Goal: Information Seeking & Learning: Understand process/instructions

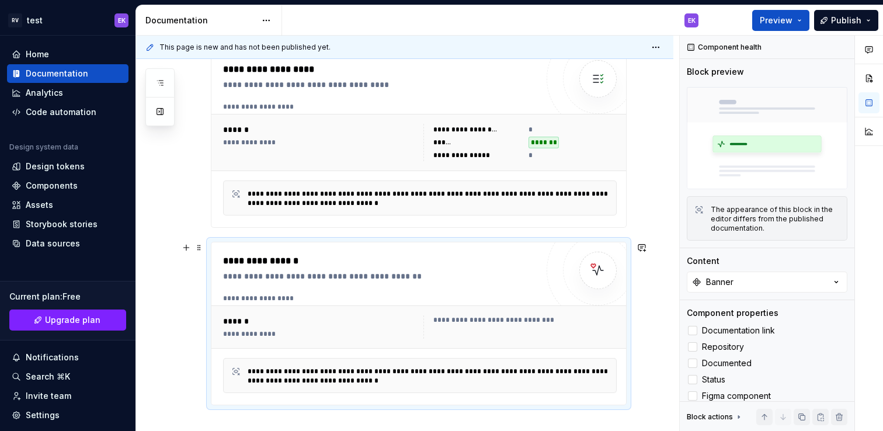
scroll to position [269, 0]
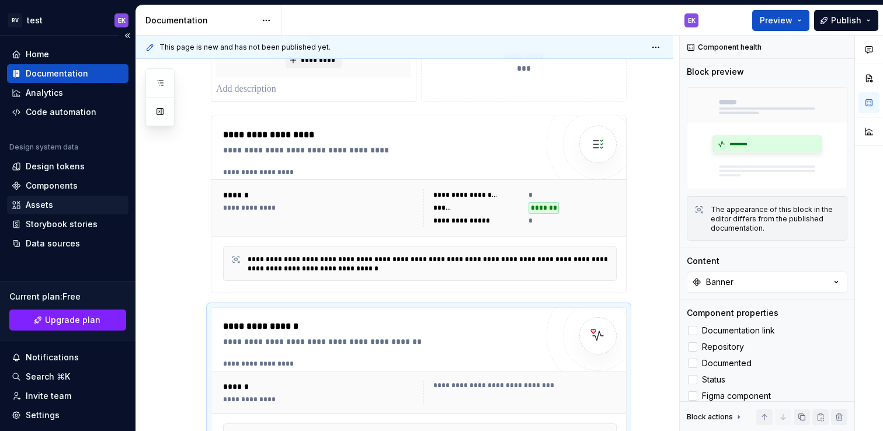
click at [60, 203] on div "Assets" at bounding box center [68, 205] width 112 height 12
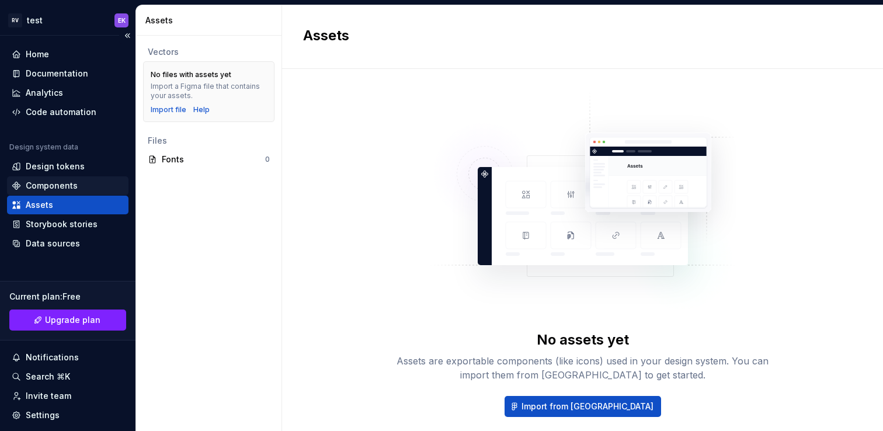
click at [62, 183] on div "Components" at bounding box center [52, 186] width 52 height 12
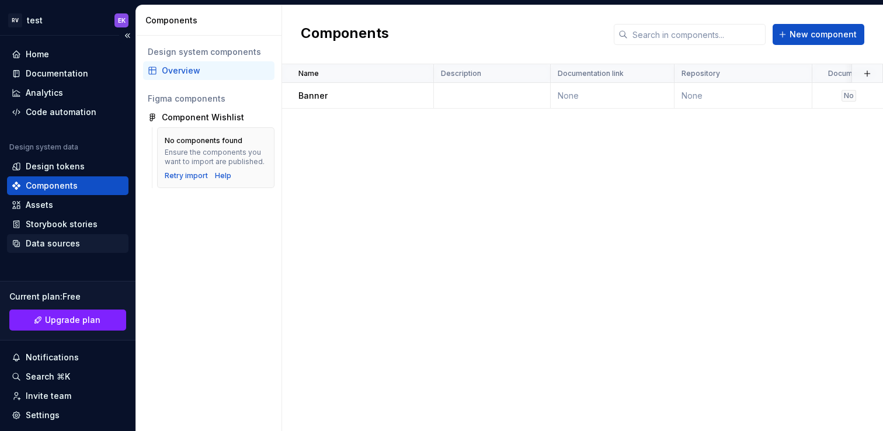
click at [58, 239] on div "Data sources" at bounding box center [53, 244] width 54 height 12
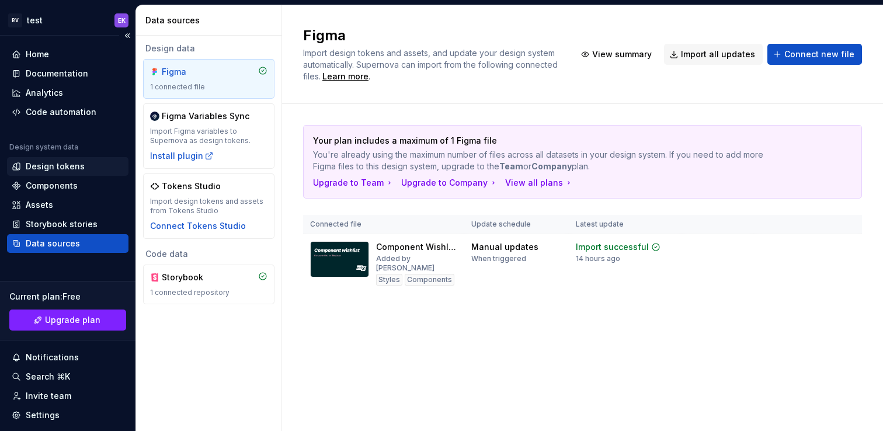
click at [59, 169] on div "Design tokens" at bounding box center [55, 167] width 59 height 12
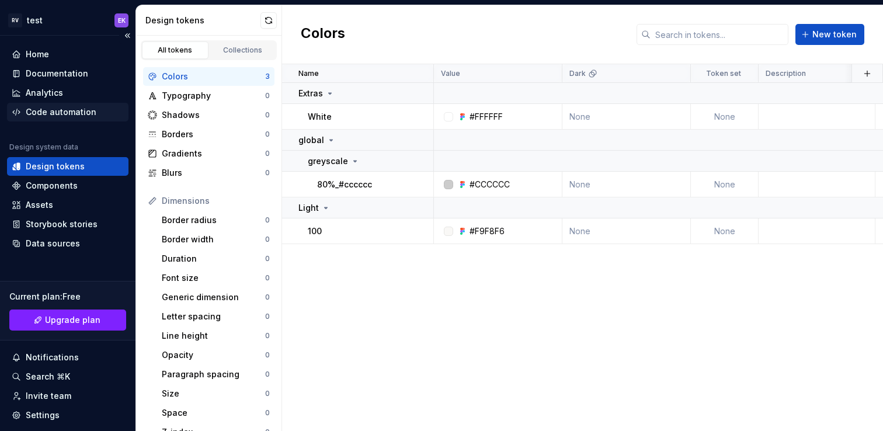
click at [47, 110] on div "Code automation" at bounding box center [61, 112] width 71 height 12
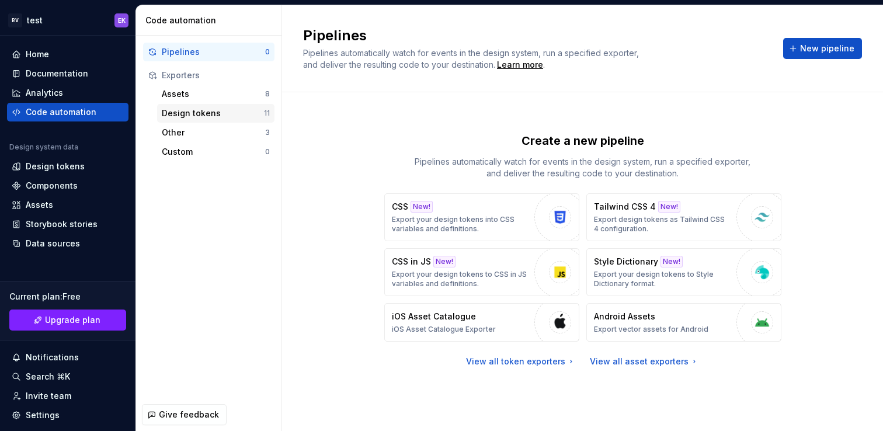
click at [213, 114] on div "Design tokens" at bounding box center [213, 113] width 102 height 12
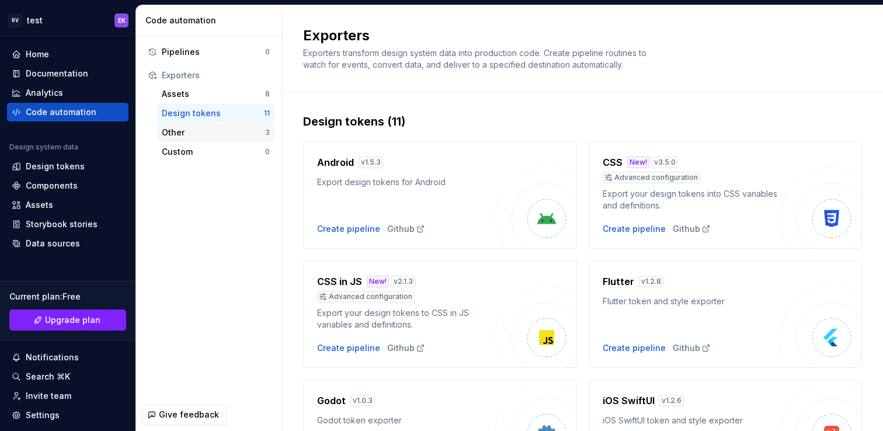
click at [196, 126] on div "Other 3" at bounding box center [215, 132] width 117 height 19
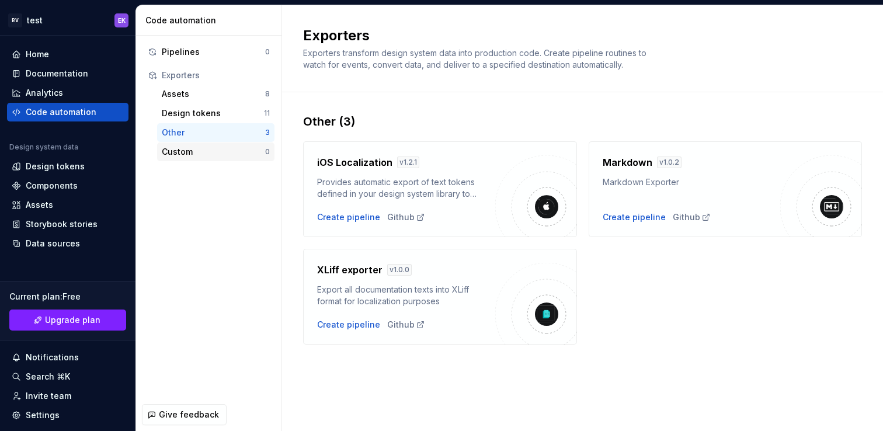
click at [198, 158] on div "Custom 0" at bounding box center [215, 151] width 117 height 19
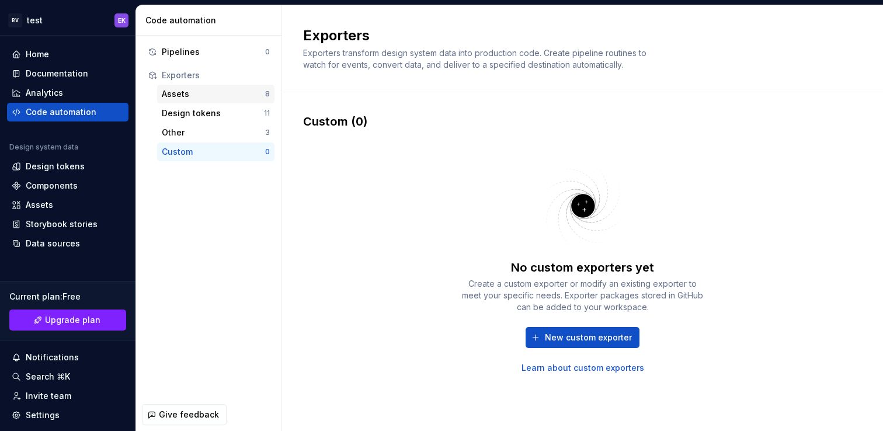
click at [187, 85] on div "Assets 8" at bounding box center [215, 94] width 117 height 19
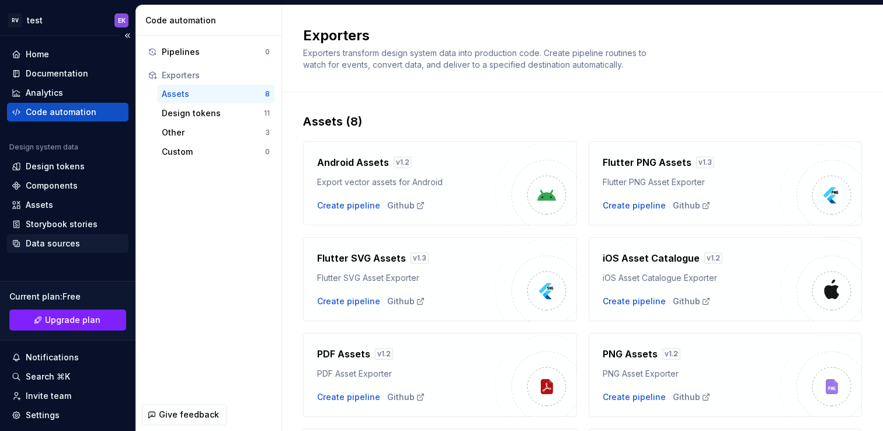
click at [66, 246] on div "Data sources" at bounding box center [53, 244] width 54 height 12
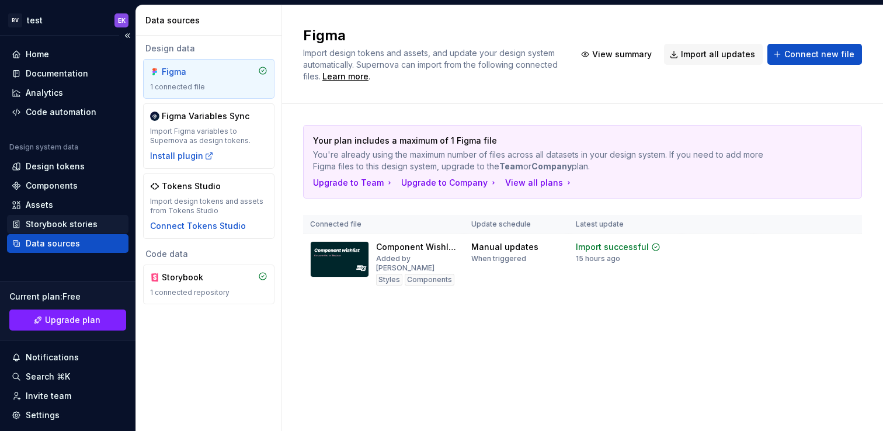
click at [53, 226] on div "Storybook stories" at bounding box center [62, 224] width 72 height 12
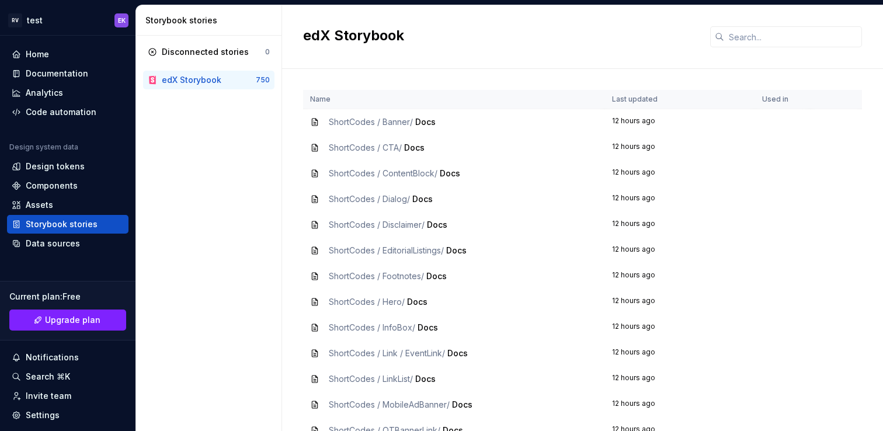
click at [433, 171] on span "ShortCodes / ContentBlock /" at bounding box center [383, 173] width 109 height 10
click at [423, 119] on span "Docs" at bounding box center [425, 122] width 20 height 10
click at [68, 245] on div "Data sources" at bounding box center [53, 244] width 54 height 12
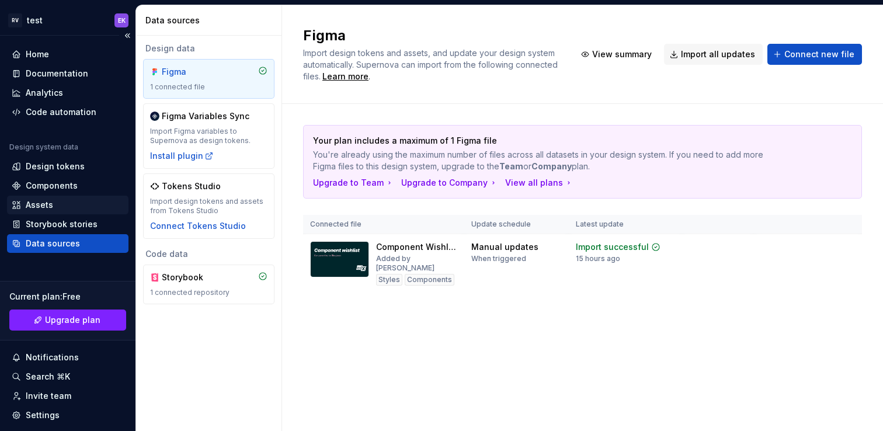
click at [46, 201] on div "Assets" at bounding box center [39, 205] width 27 height 12
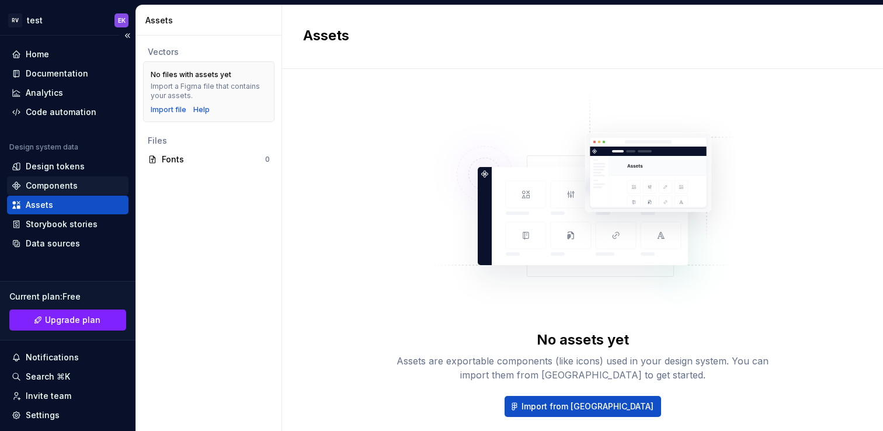
click at [50, 180] on div "Components" at bounding box center [52, 186] width 52 height 12
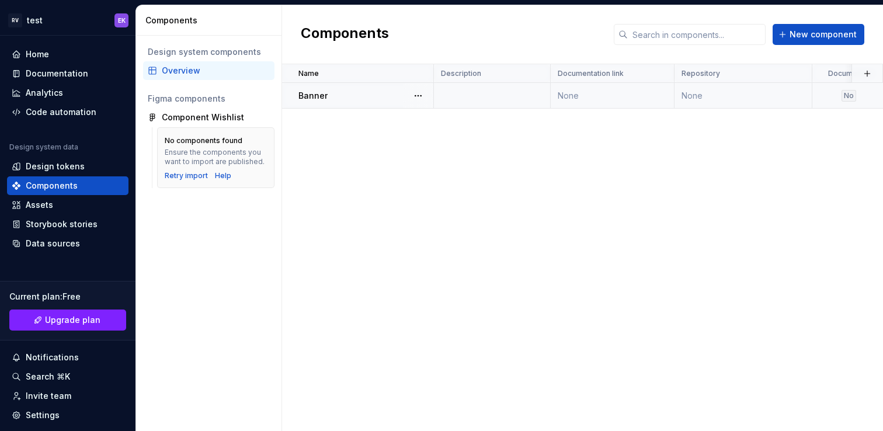
click at [309, 96] on p "Banner" at bounding box center [312, 96] width 29 height 12
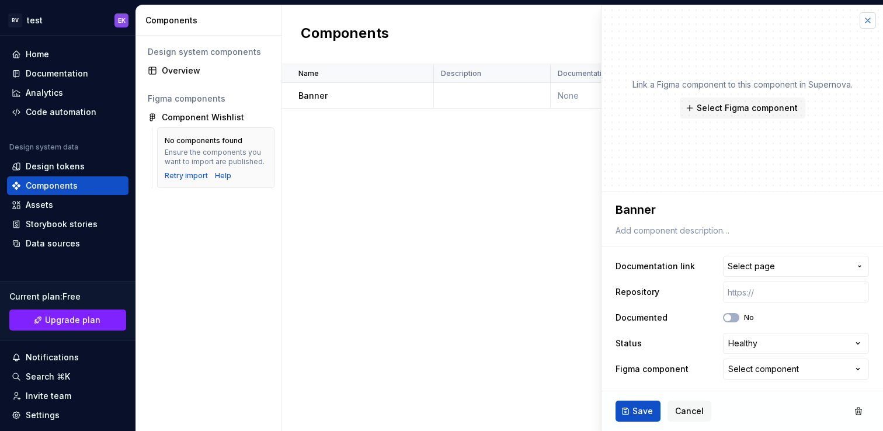
click at [869, 20] on button "button" at bounding box center [868, 20] width 16 height 16
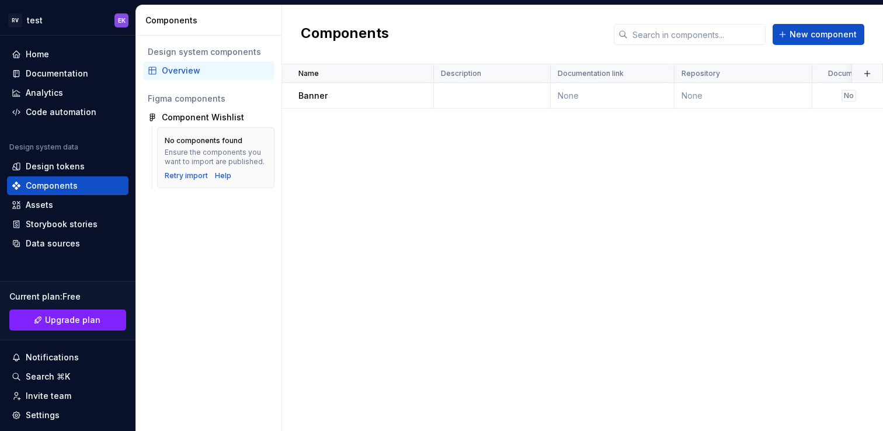
click at [552, 190] on div "Name Description Documentation link Repository Documented Status Figma componen…" at bounding box center [582, 247] width 601 height 367
click at [44, 210] on div "Assets" at bounding box center [39, 205] width 27 height 12
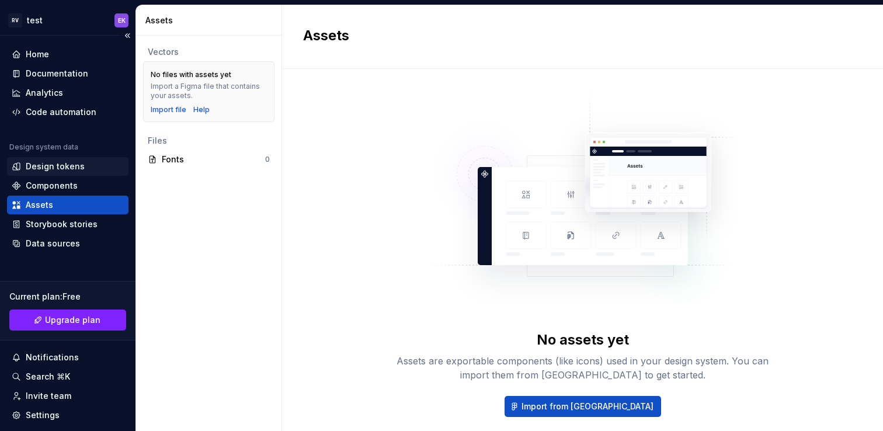
click at [59, 169] on div "Design tokens" at bounding box center [55, 167] width 59 height 12
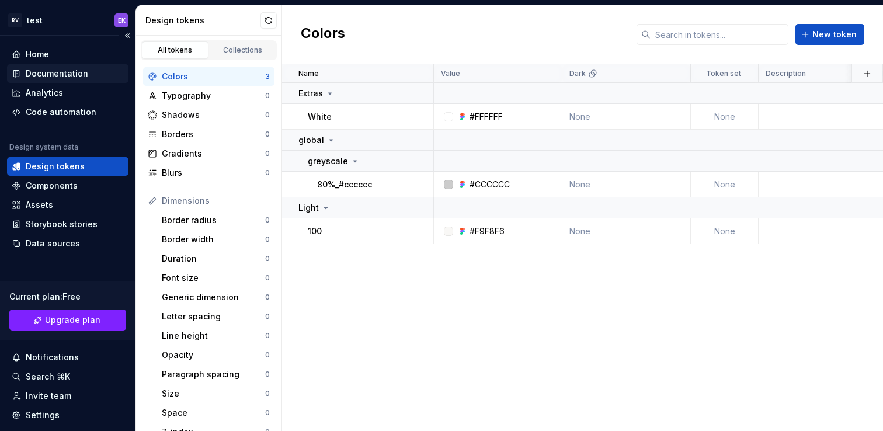
click at [61, 81] on div "Documentation" at bounding box center [67, 73] width 121 height 19
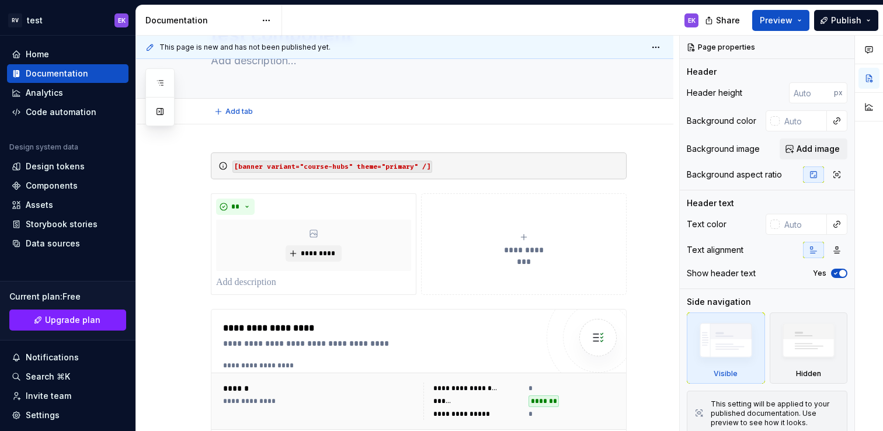
scroll to position [76, 0]
click at [485, 217] on button "**********" at bounding box center [524, 244] width 206 height 102
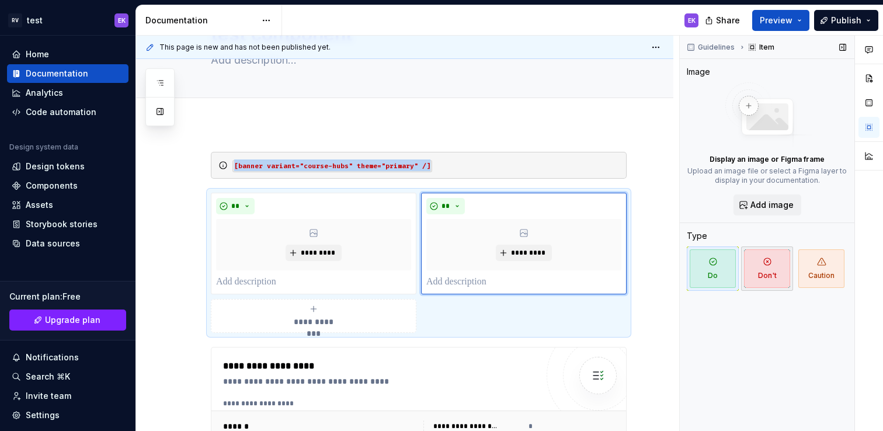
click at [779, 276] on span "Don't" at bounding box center [767, 268] width 46 height 39
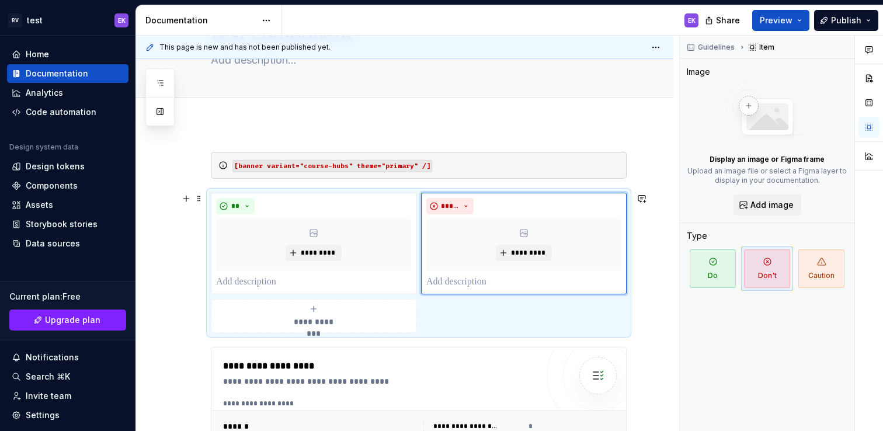
click at [417, 297] on div "**********" at bounding box center [419, 263] width 416 height 140
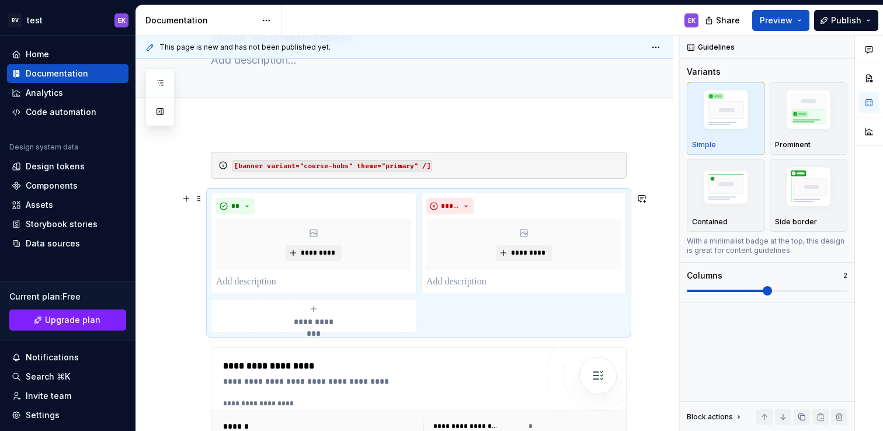
click at [416, 292] on div "**********" at bounding box center [419, 263] width 416 height 140
click at [419, 193] on div "**********" at bounding box center [419, 263] width 416 height 140
click at [732, 197] on img "button" at bounding box center [726, 189] width 68 height 46
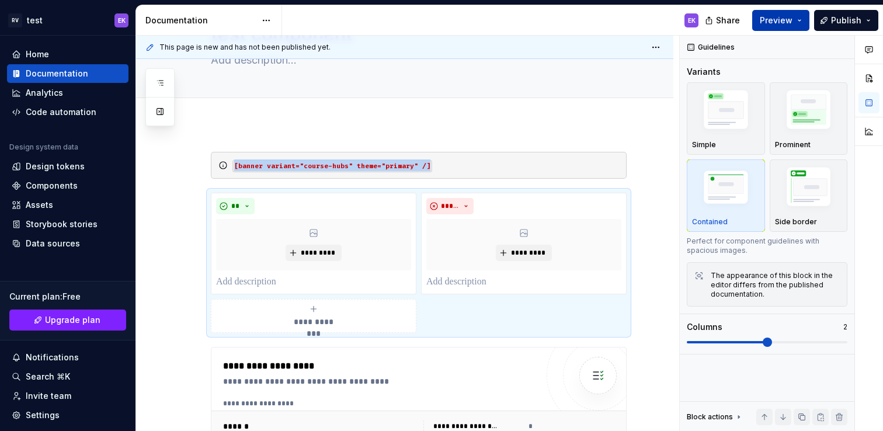
click at [790, 21] on span "Preview" at bounding box center [776, 21] width 33 height 12
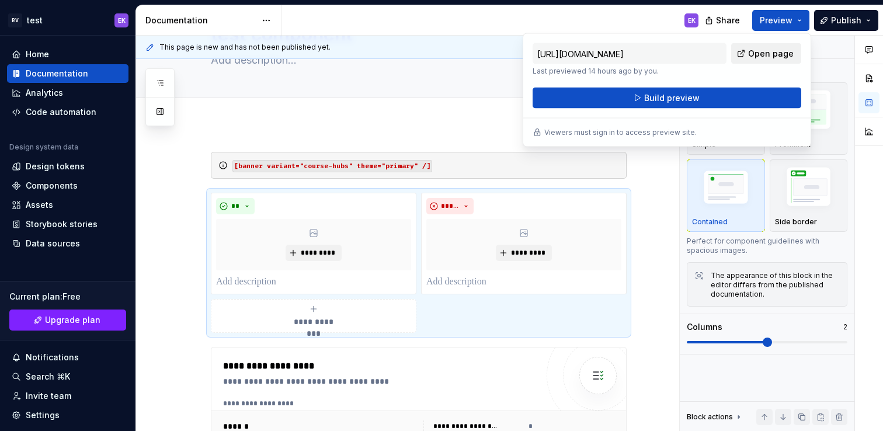
click at [764, 56] on span "Open page" at bounding box center [771, 54] width 46 height 12
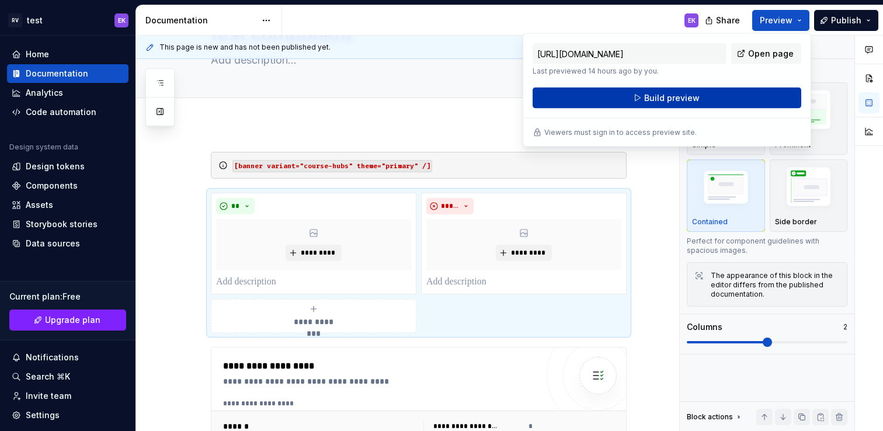
click at [710, 102] on button "Build preview" at bounding box center [667, 98] width 269 height 21
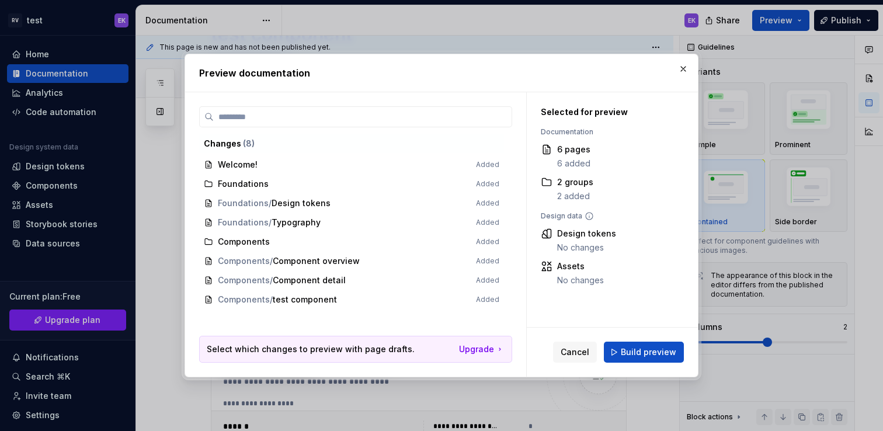
click at [314, 301] on span "Components / test component Added" at bounding box center [351, 299] width 305 height 19
click at [229, 165] on span "Welcome! Added" at bounding box center [351, 164] width 305 height 19
click at [653, 352] on span "Build preview" at bounding box center [648, 352] width 55 height 12
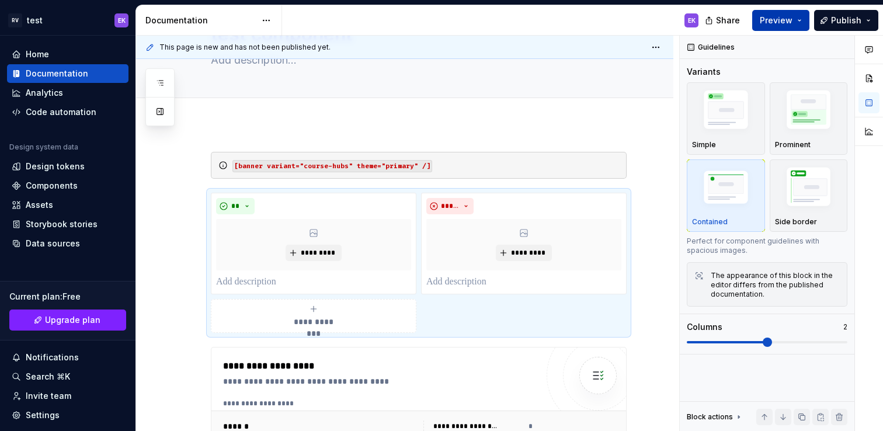
click at [775, 20] on span "Preview" at bounding box center [776, 21] width 33 height 12
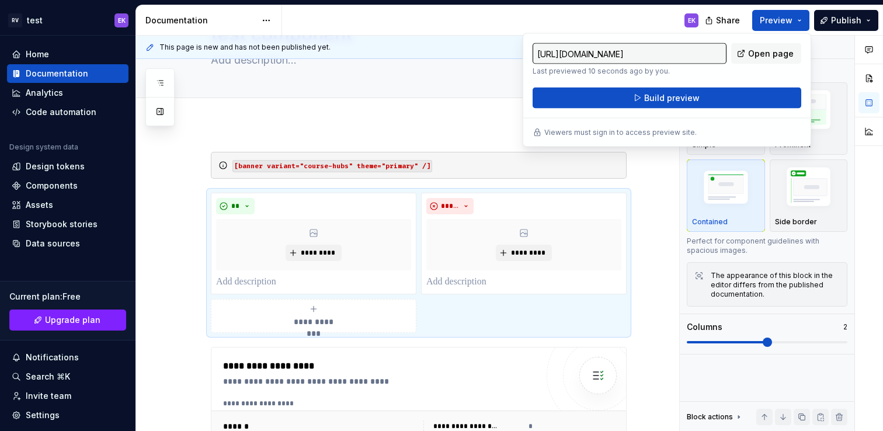
click at [752, 64] on div "[URL][DOMAIN_NAME] Last previewed 10 seconds ago by you. Open page" at bounding box center [667, 59] width 269 height 33
click at [755, 56] on span "Open page" at bounding box center [771, 54] width 46 height 12
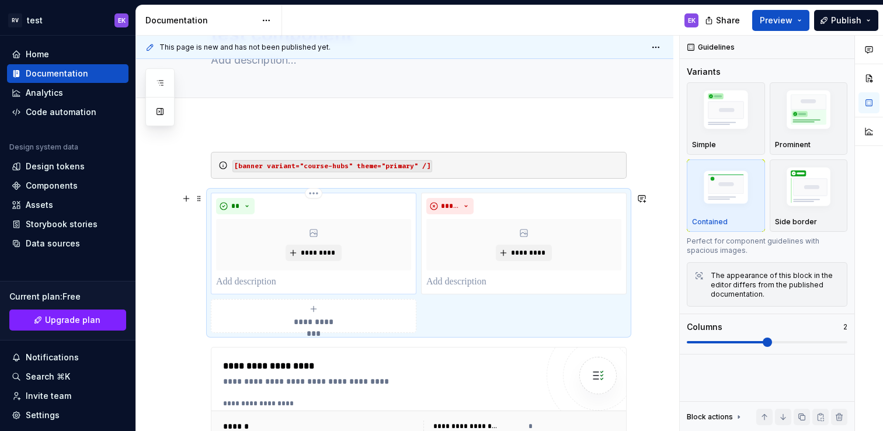
click at [269, 281] on p at bounding box center [313, 282] width 195 height 14
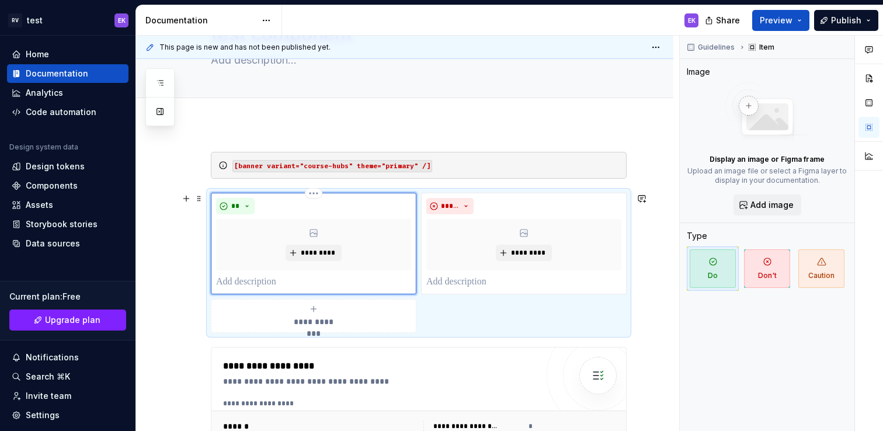
type textarea "*"
click at [429, 281] on p at bounding box center [523, 282] width 195 height 14
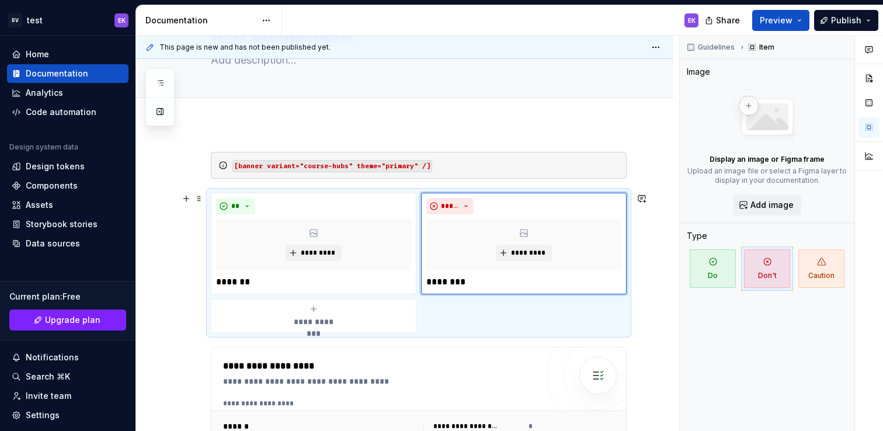
click at [788, 18] on span "Preview" at bounding box center [776, 21] width 33 height 12
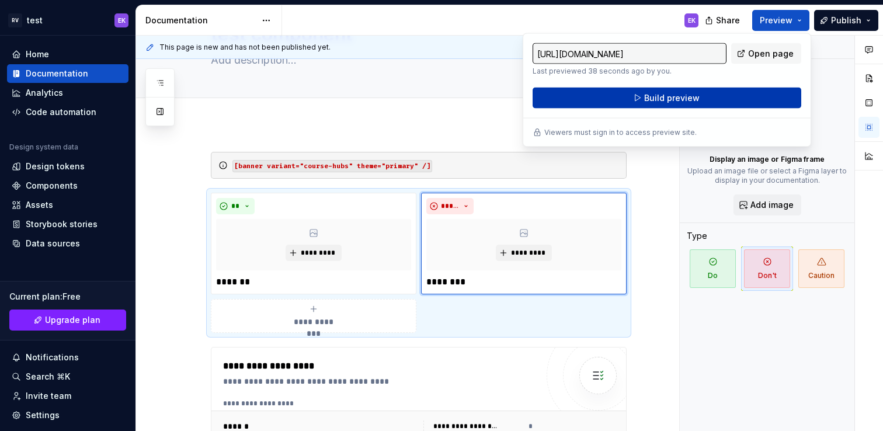
click at [712, 97] on button "Build preview" at bounding box center [667, 98] width 269 height 21
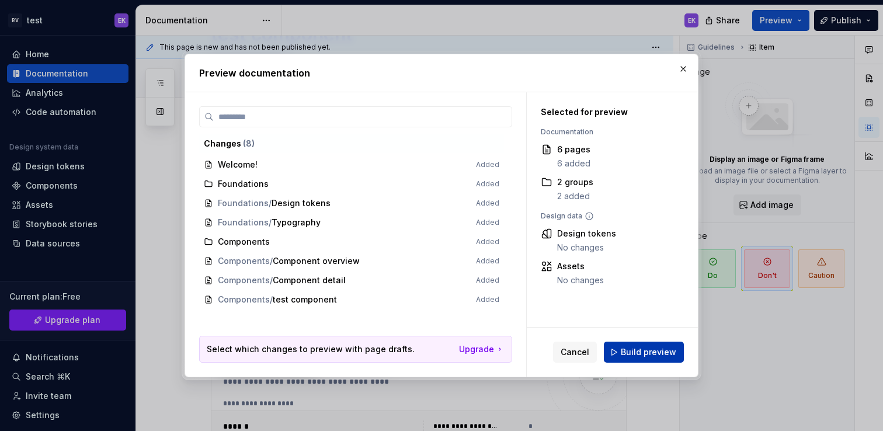
click at [649, 352] on span "Build preview" at bounding box center [648, 352] width 55 height 12
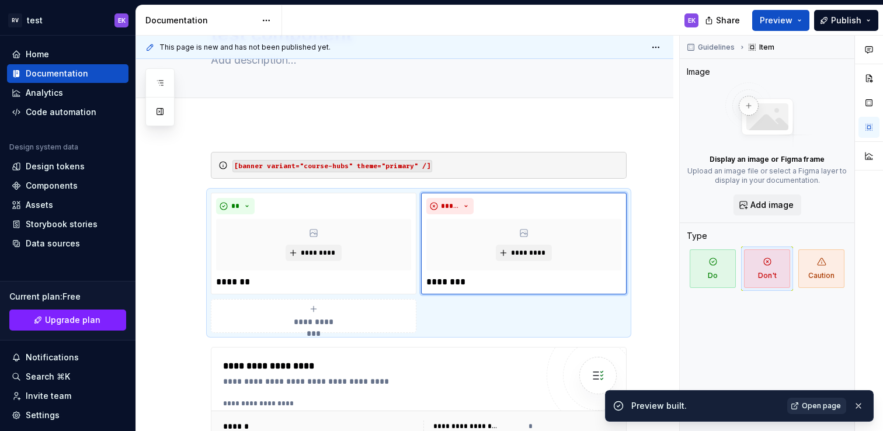
click at [833, 405] on span "Open page" at bounding box center [821, 405] width 39 height 9
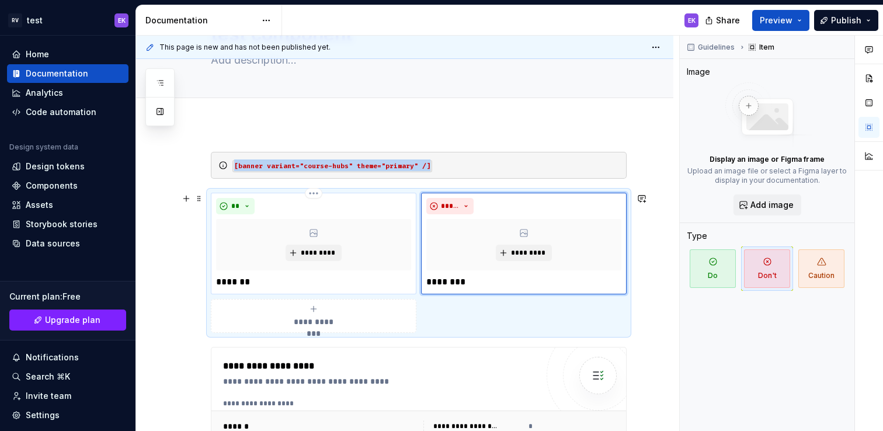
click at [330, 241] on div "*********" at bounding box center [313, 244] width 195 height 51
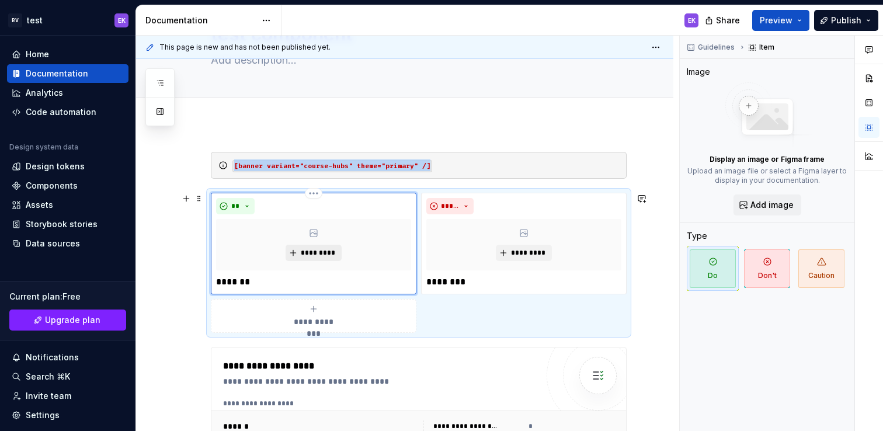
click at [309, 249] on span "*********" at bounding box center [318, 252] width 36 height 9
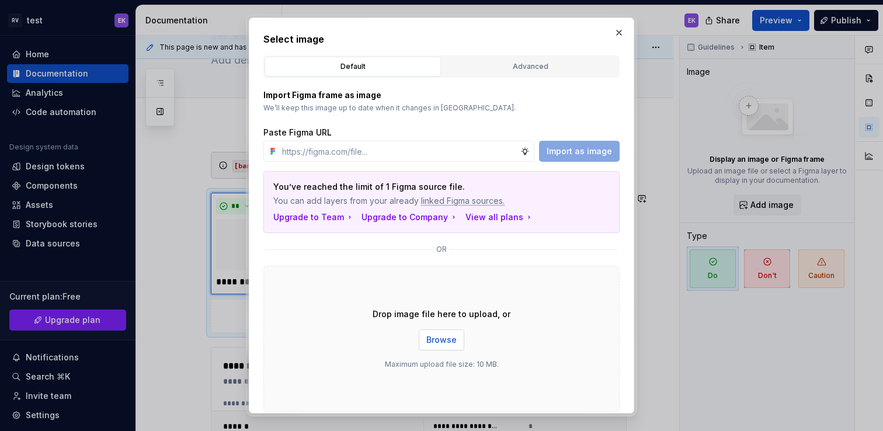
click at [453, 343] on span "Browse" at bounding box center [441, 340] width 30 height 12
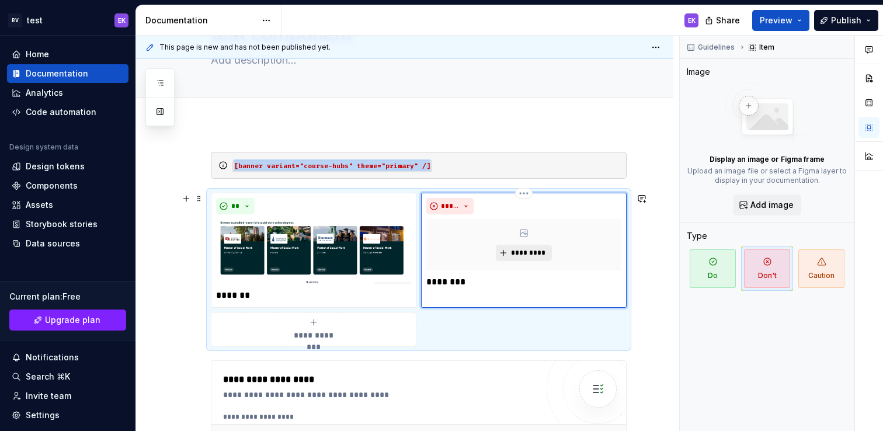
click at [534, 254] on span "*********" at bounding box center [528, 252] width 36 height 9
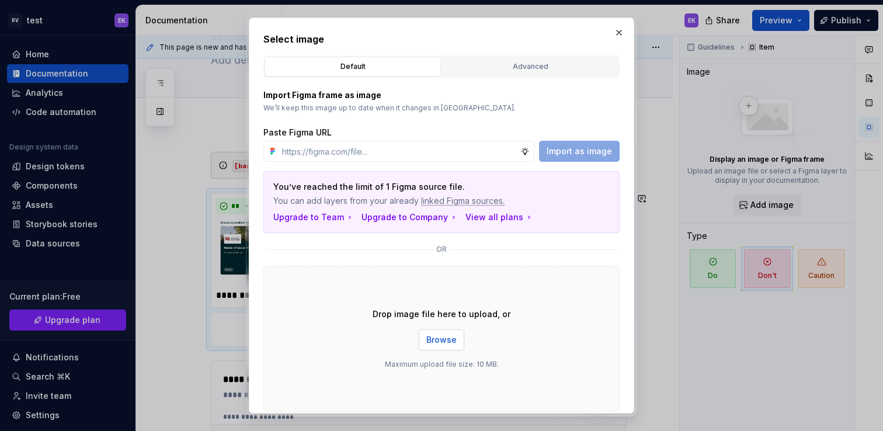
click at [453, 339] on span "Browse" at bounding box center [441, 340] width 30 height 12
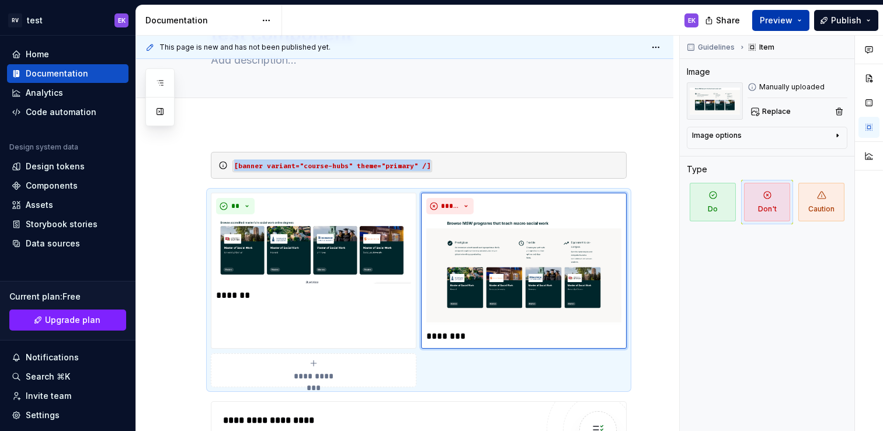
click at [799, 20] on button "Preview" at bounding box center [780, 20] width 57 height 21
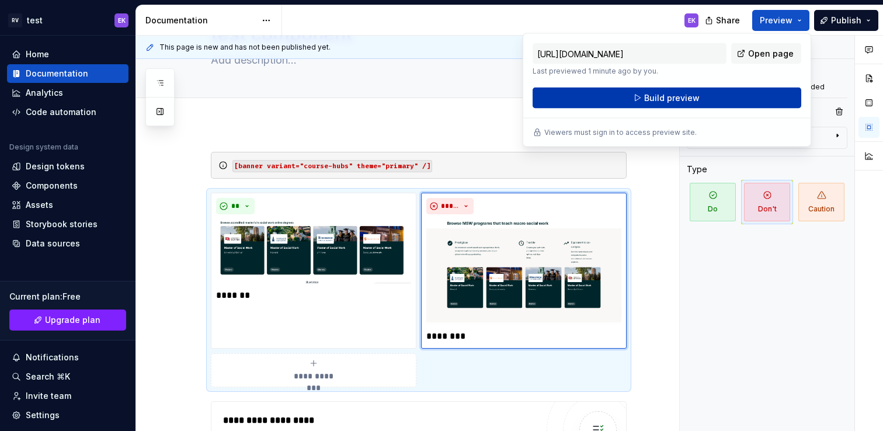
click at [716, 102] on button "Build preview" at bounding box center [667, 98] width 269 height 21
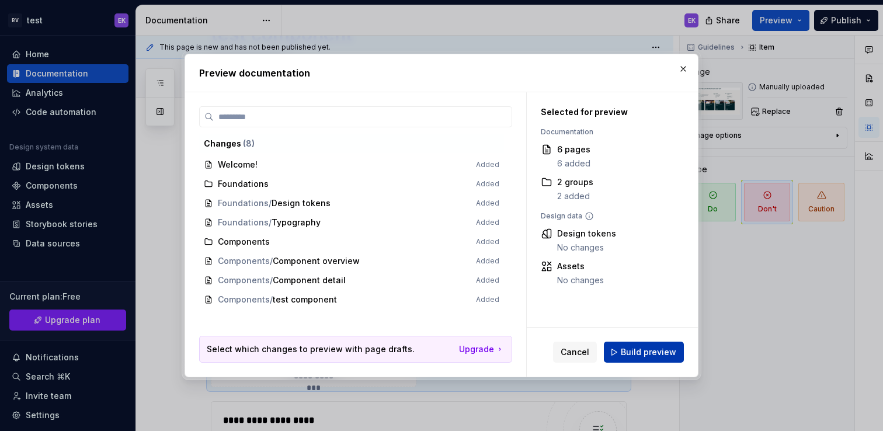
click at [641, 357] on span "Build preview" at bounding box center [648, 352] width 55 height 12
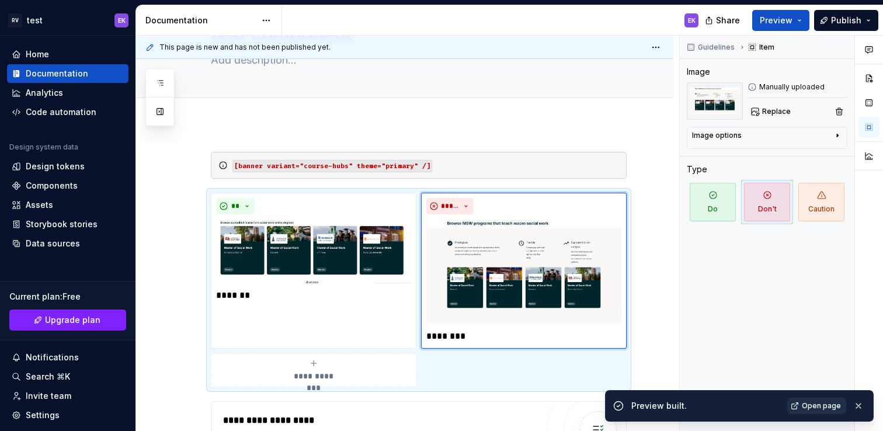
click at [826, 408] on span "Open page" at bounding box center [821, 405] width 39 height 9
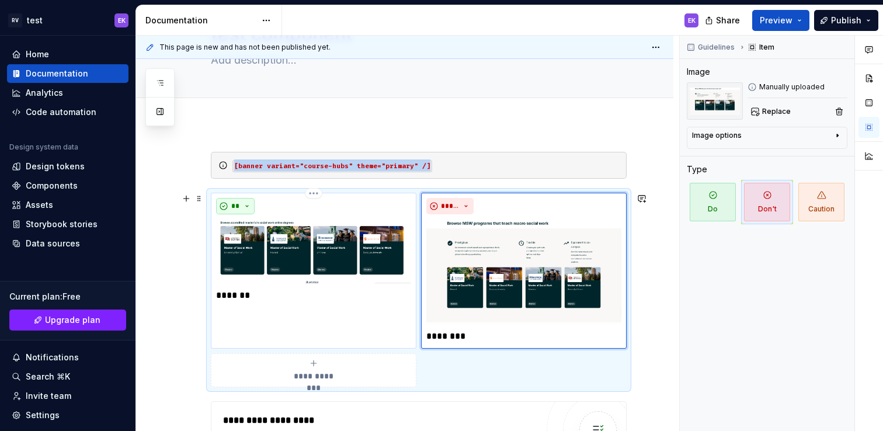
click at [248, 205] on button "**" at bounding box center [235, 206] width 39 height 16
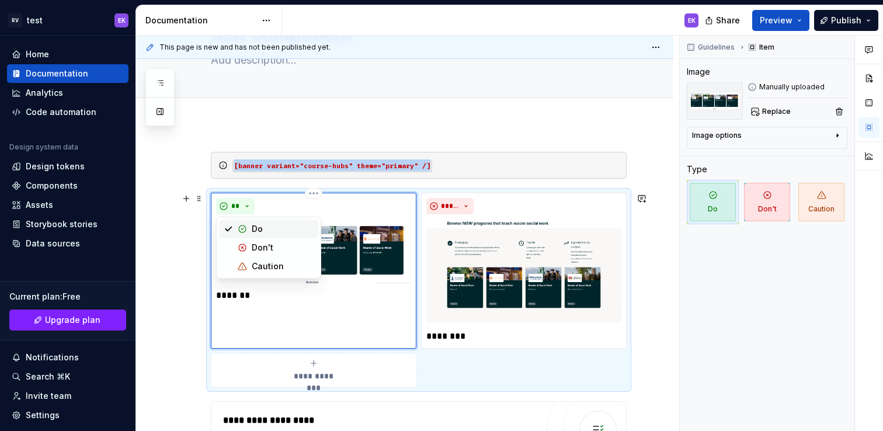
click at [350, 210] on div "**" at bounding box center [313, 206] width 195 height 16
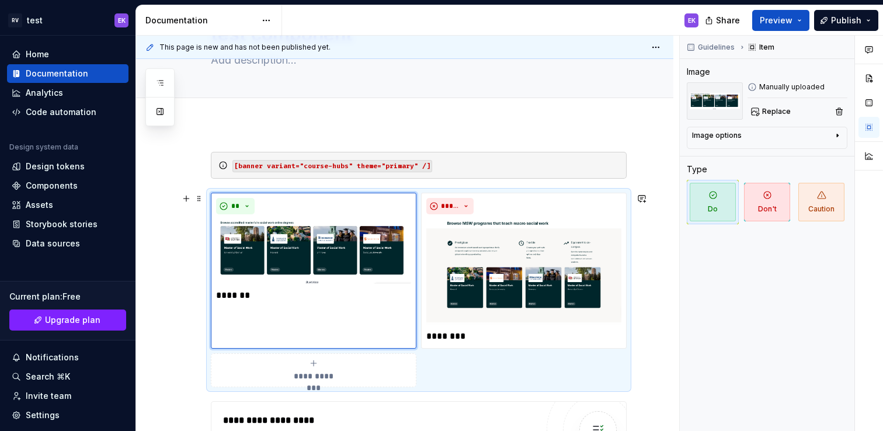
click at [627, 193] on div "**********" at bounding box center [419, 290] width 416 height 194
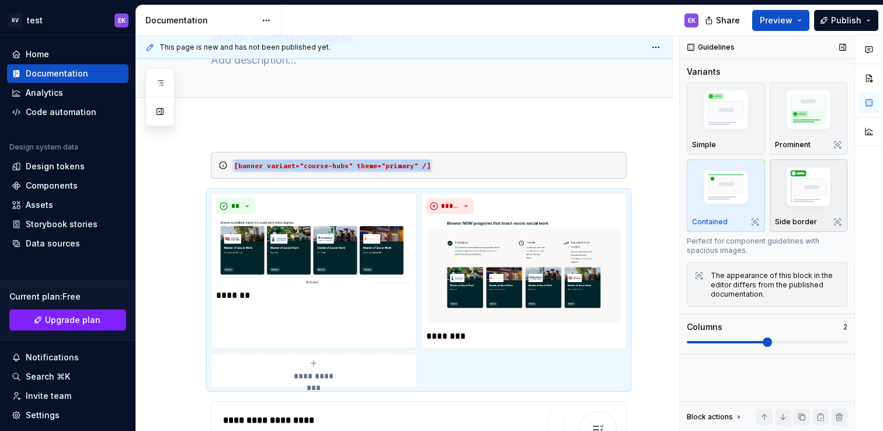
click at [808, 189] on img "button" at bounding box center [809, 189] width 68 height 51
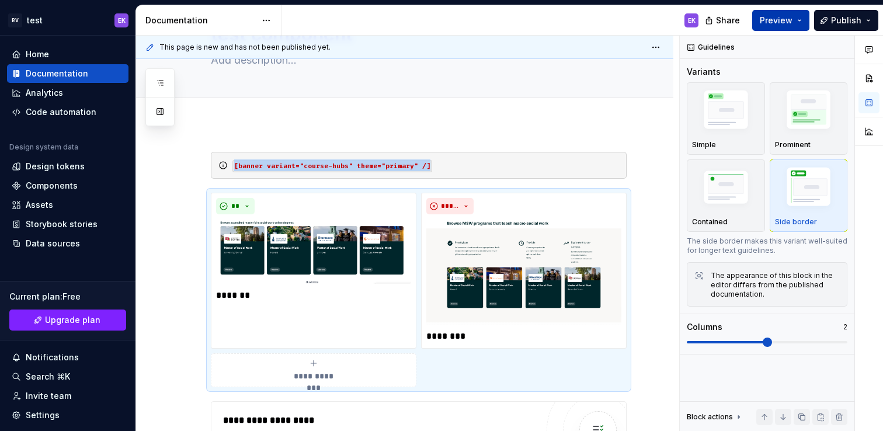
click at [802, 25] on button "Preview" at bounding box center [780, 20] width 57 height 21
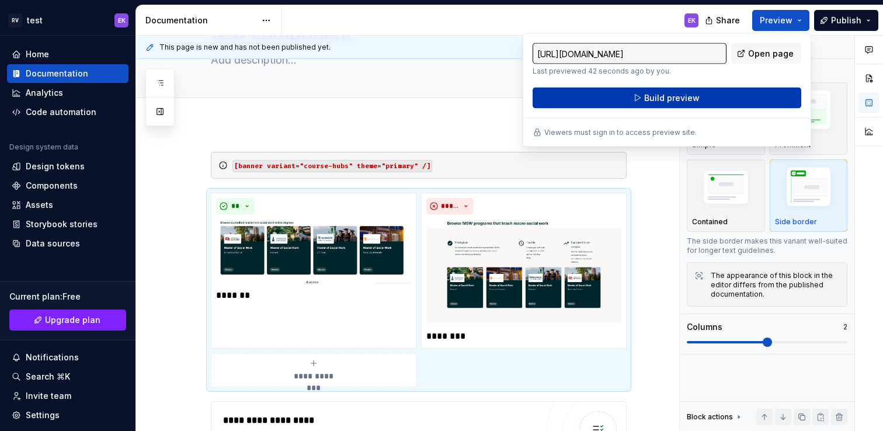
click at [753, 96] on button "Build preview" at bounding box center [667, 98] width 269 height 21
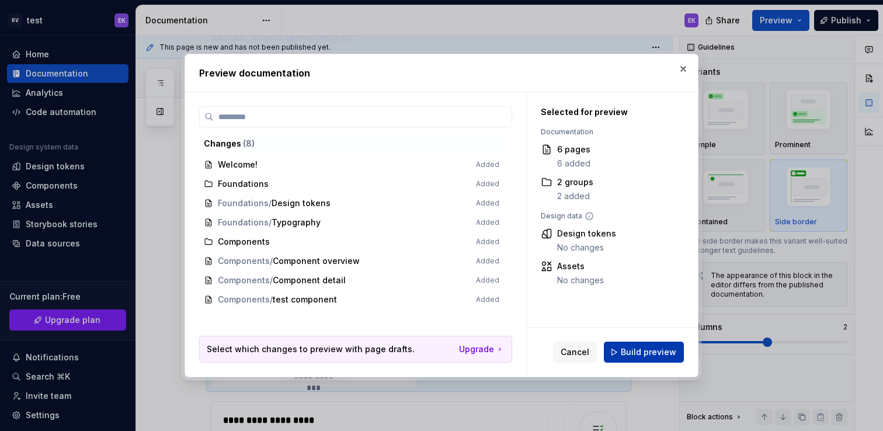
click at [650, 354] on span "Build preview" at bounding box center [648, 352] width 55 height 12
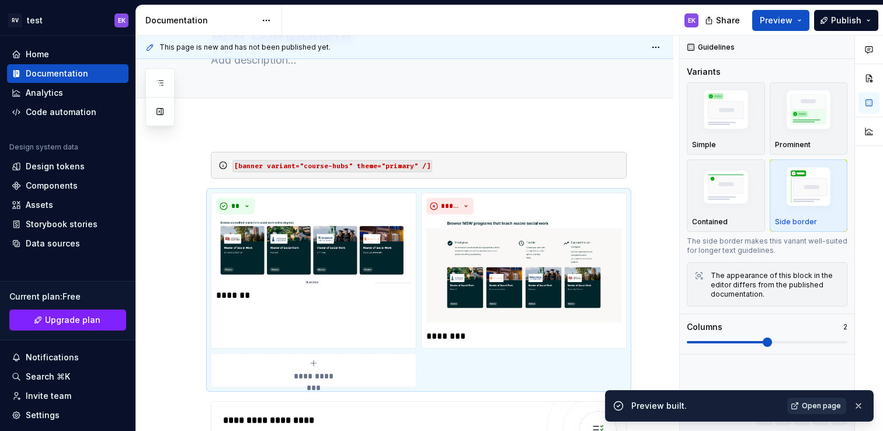
click at [834, 405] on span "Open page" at bounding box center [821, 405] width 39 height 9
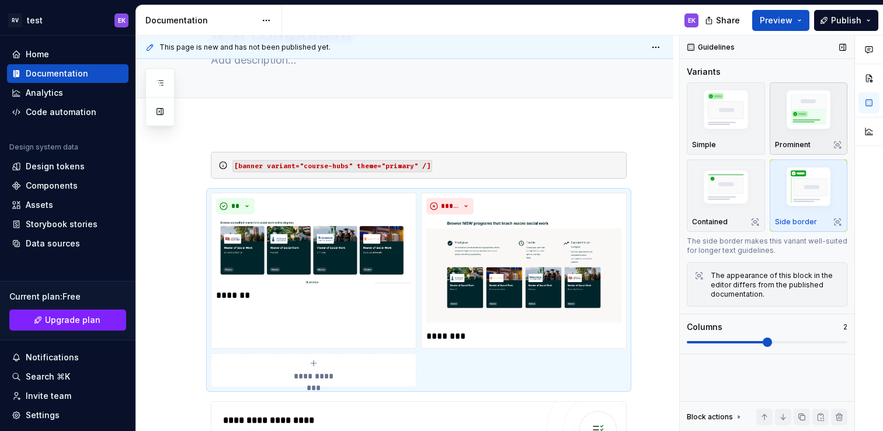
click at [785, 103] on img "button" at bounding box center [809, 111] width 68 height 51
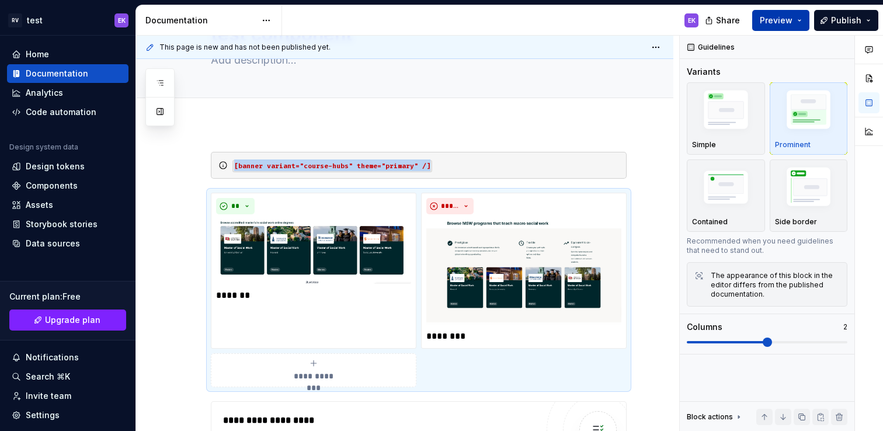
click at [801, 21] on button "Preview" at bounding box center [780, 20] width 57 height 21
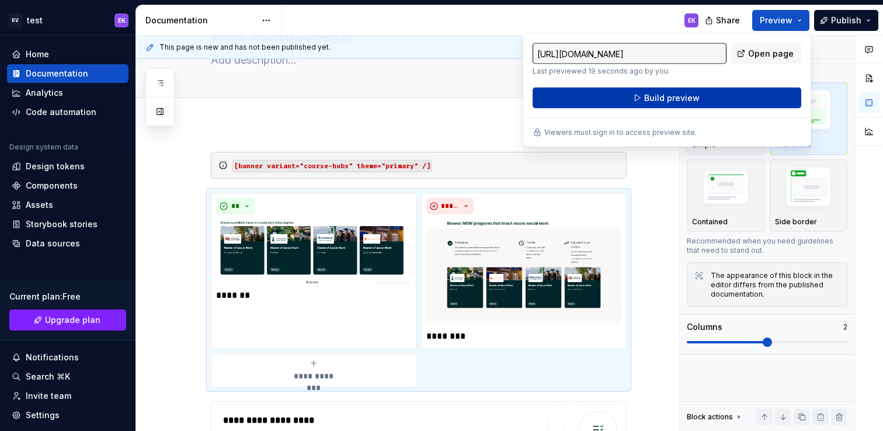
click at [756, 98] on button "Build preview" at bounding box center [667, 98] width 269 height 21
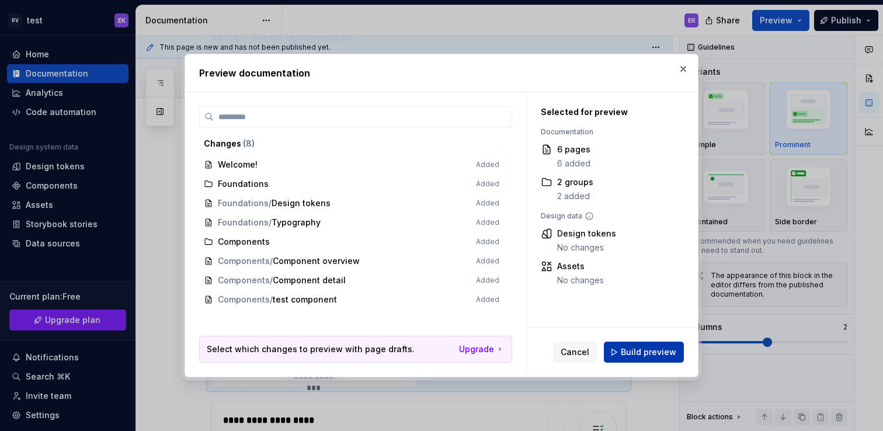
click at [666, 350] on span "Build preview" at bounding box center [648, 352] width 55 height 12
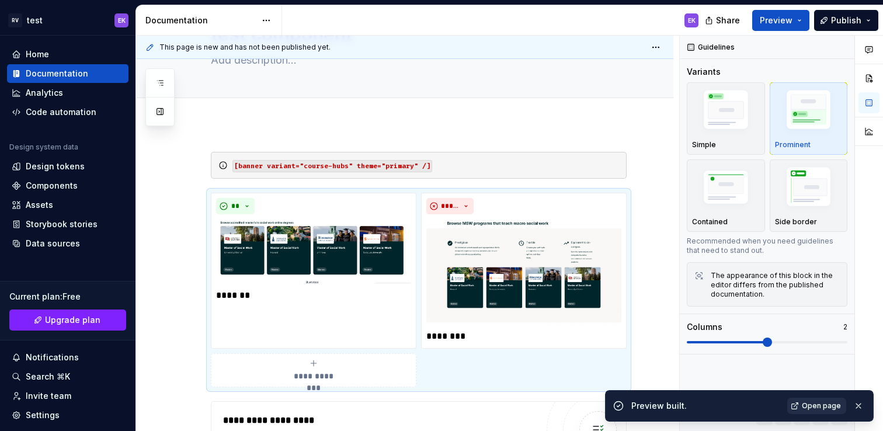
click at [829, 404] on span "Open page" at bounding box center [821, 405] width 39 height 9
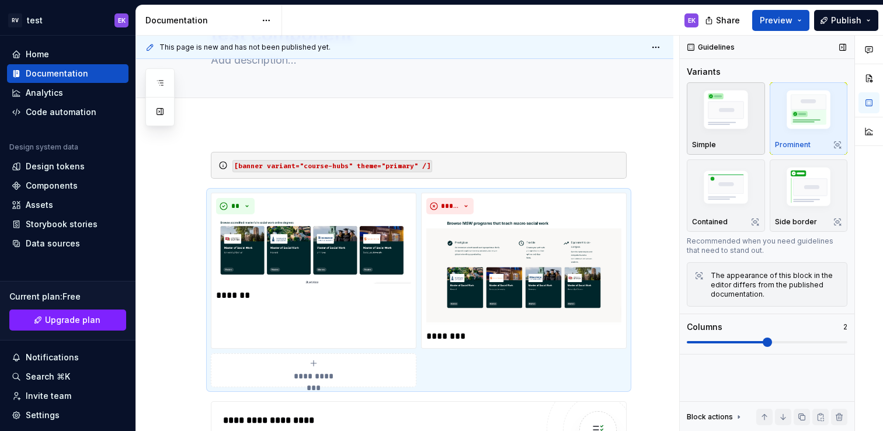
click at [741, 130] on img "button" at bounding box center [726, 111] width 68 height 51
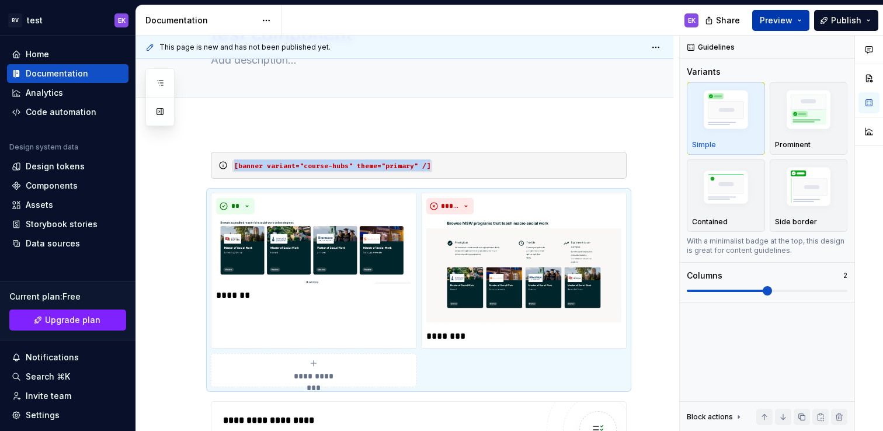
click at [797, 22] on button "Preview" at bounding box center [780, 20] width 57 height 21
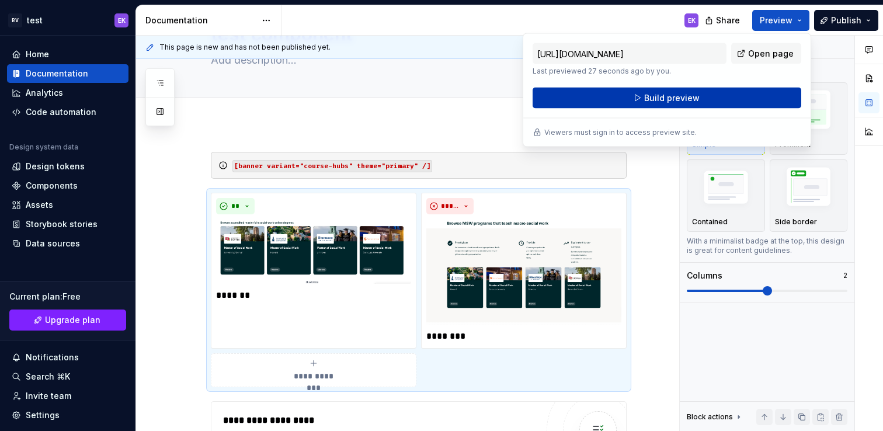
click at [789, 101] on button "Build preview" at bounding box center [667, 98] width 269 height 21
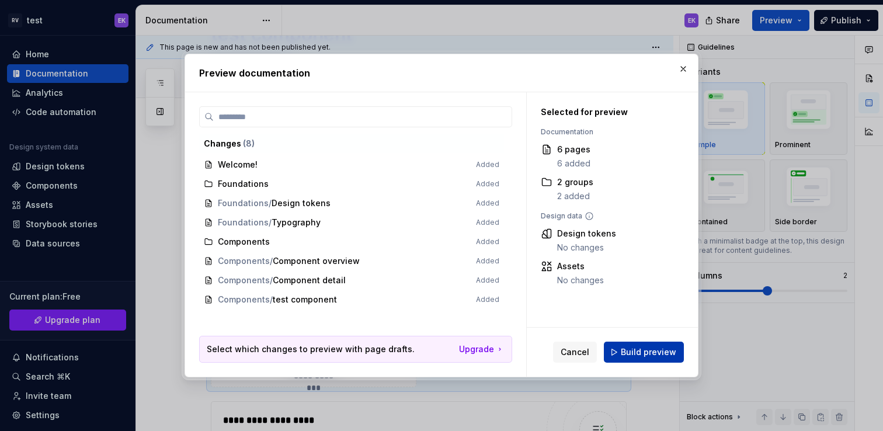
click at [653, 355] on span "Build preview" at bounding box center [648, 352] width 55 height 12
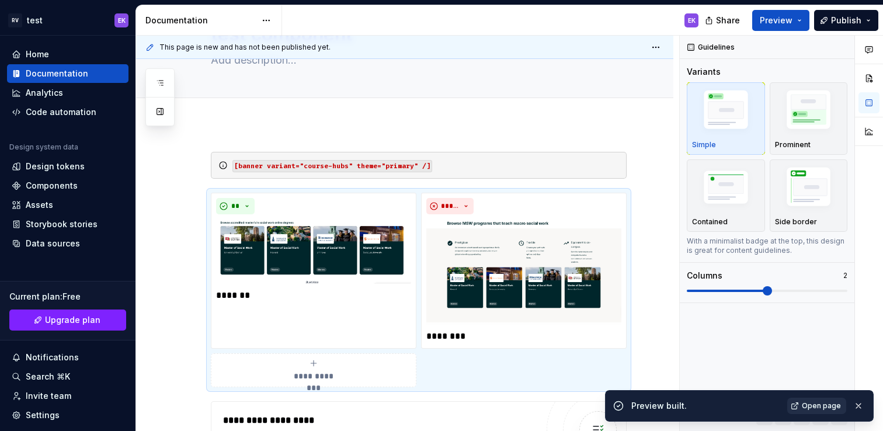
click at [820, 402] on span "Open page" at bounding box center [821, 405] width 39 height 9
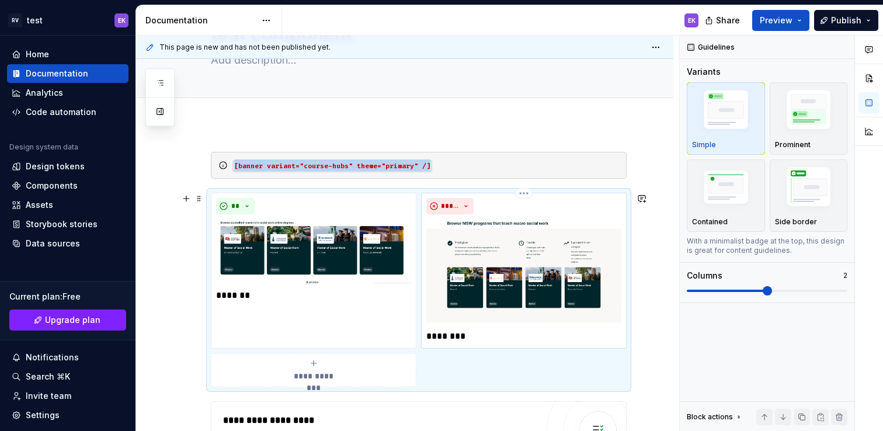
click at [450, 266] on img at bounding box center [523, 272] width 195 height 106
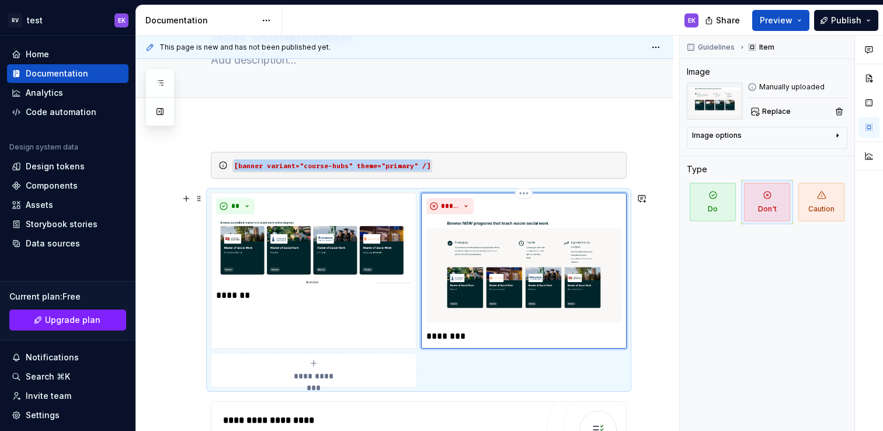
click at [483, 256] on img at bounding box center [523, 272] width 195 height 106
click at [829, 136] on div "Image options" at bounding box center [762, 138] width 141 height 14
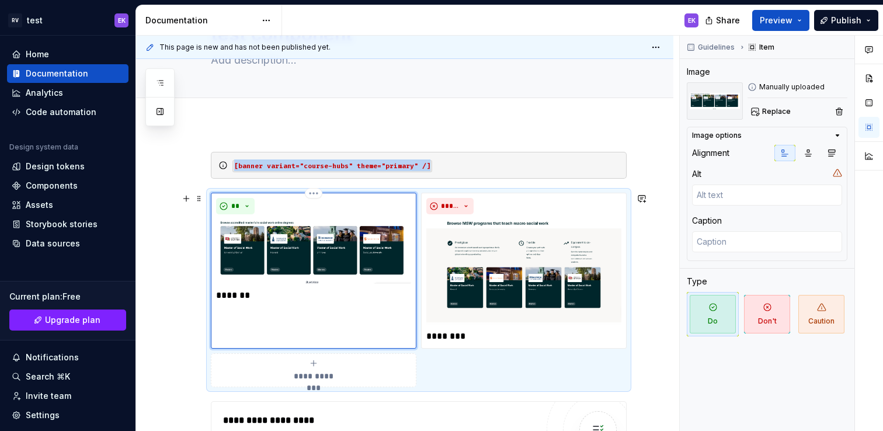
click at [344, 259] on img at bounding box center [313, 251] width 195 height 65
click at [830, 312] on span "Caution" at bounding box center [821, 314] width 46 height 39
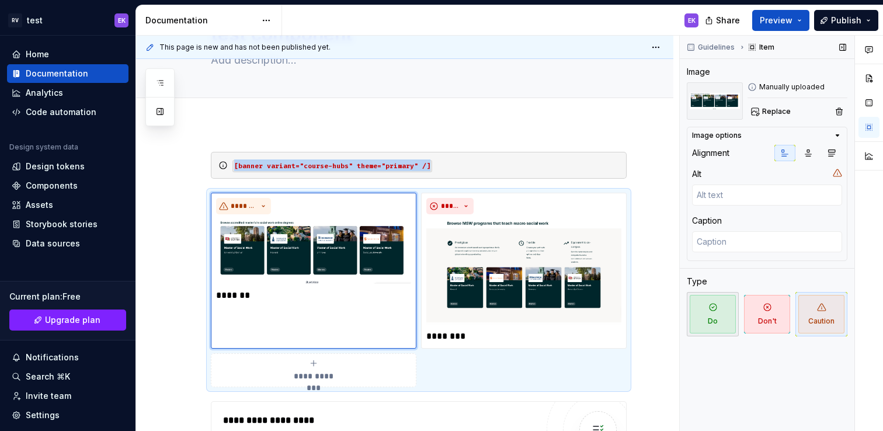
click at [713, 320] on span "Do" at bounding box center [713, 314] width 46 height 39
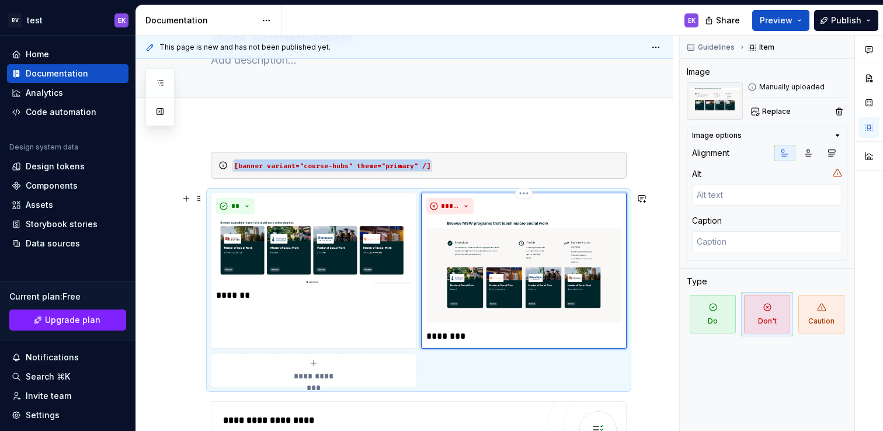
click at [454, 328] on div "***** ********" at bounding box center [523, 270] width 195 height 145
click at [389, 360] on div "**********" at bounding box center [313, 370] width 195 height 23
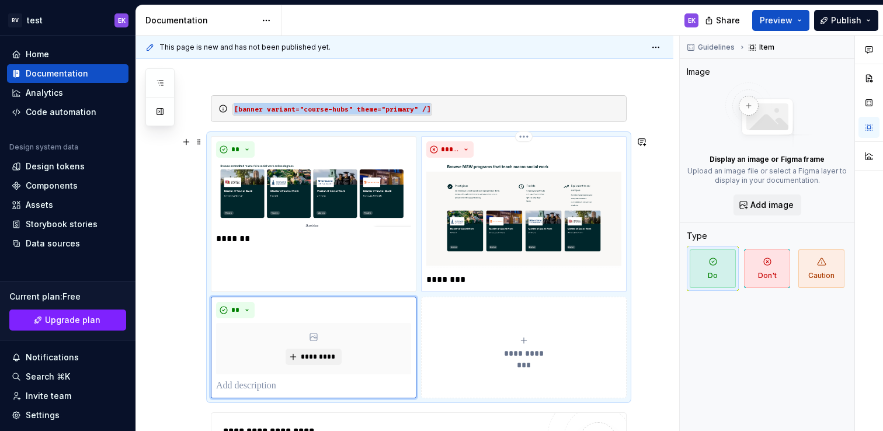
scroll to position [130, 0]
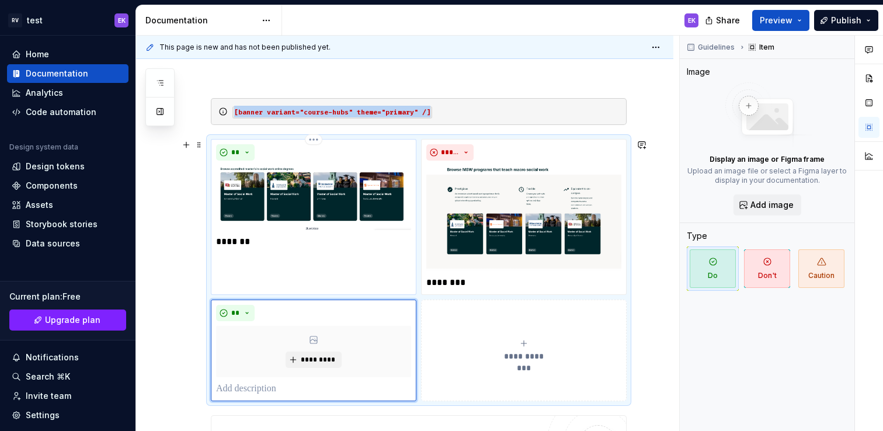
click at [406, 278] on div "** *******" at bounding box center [314, 217] width 206 height 156
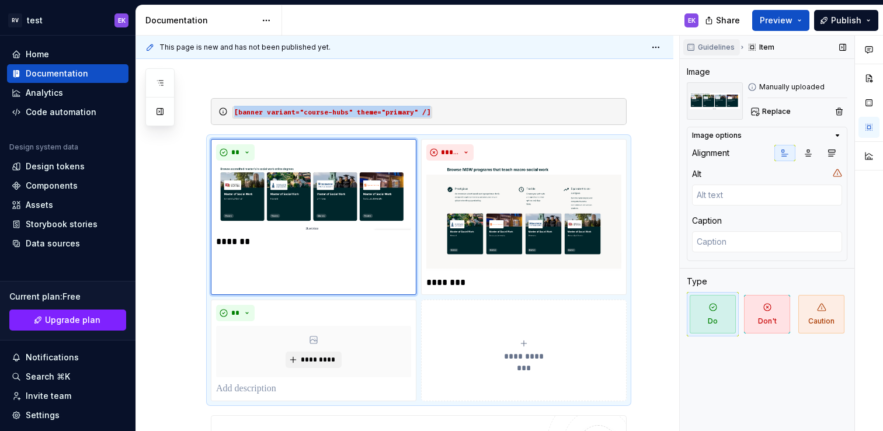
click at [725, 48] on span "Guidelines" at bounding box center [716, 47] width 37 height 9
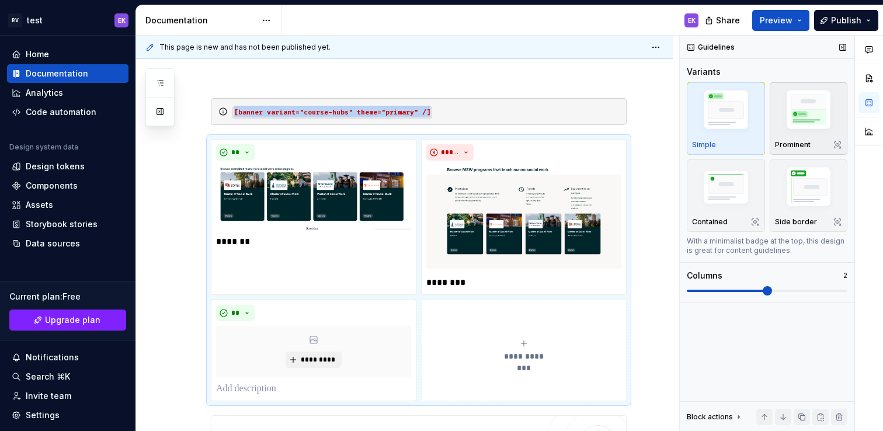
click at [802, 131] on img "button" at bounding box center [809, 111] width 68 height 51
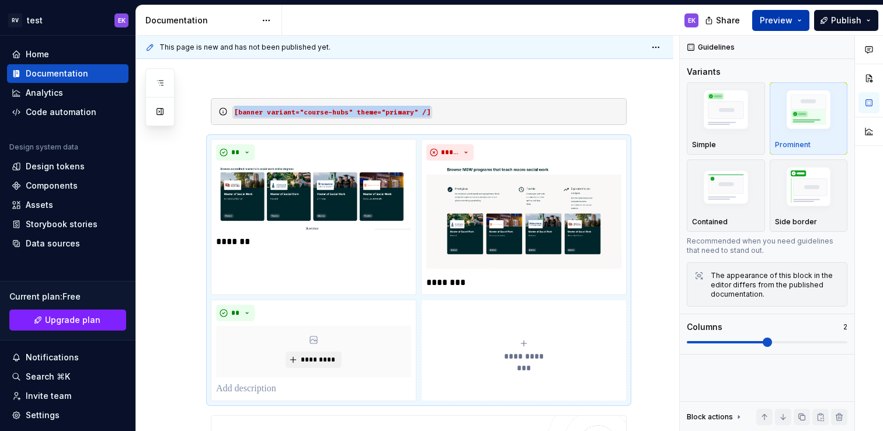
click at [788, 22] on span "Preview" at bounding box center [776, 21] width 33 height 12
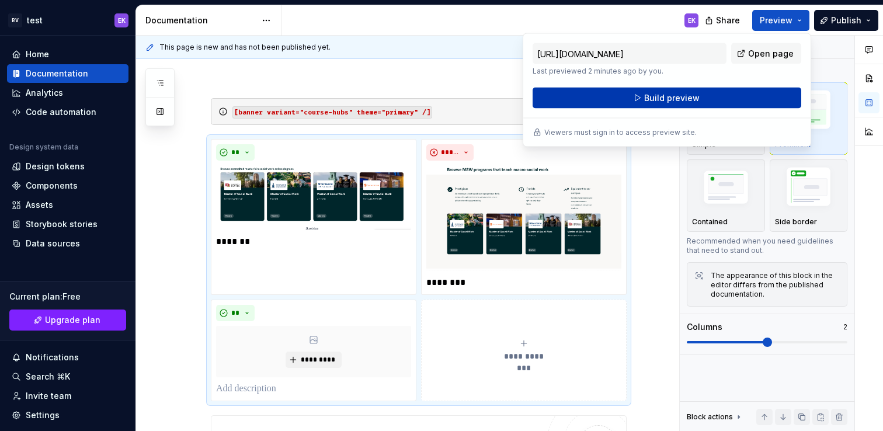
click at [741, 98] on button "Build preview" at bounding box center [667, 98] width 269 height 21
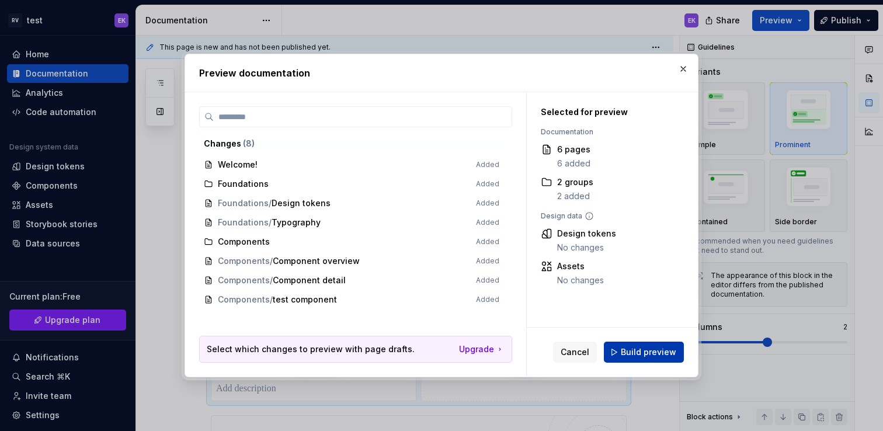
click at [654, 345] on button "Build preview" at bounding box center [644, 352] width 80 height 21
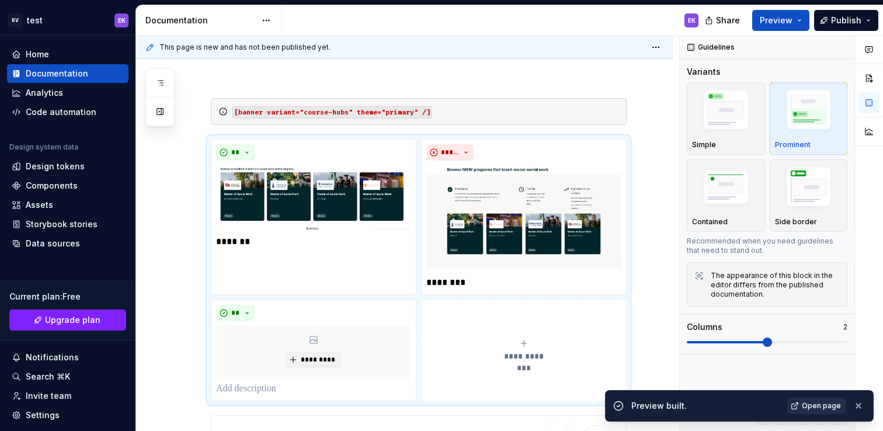
click at [830, 405] on span "Open page" at bounding box center [821, 405] width 39 height 9
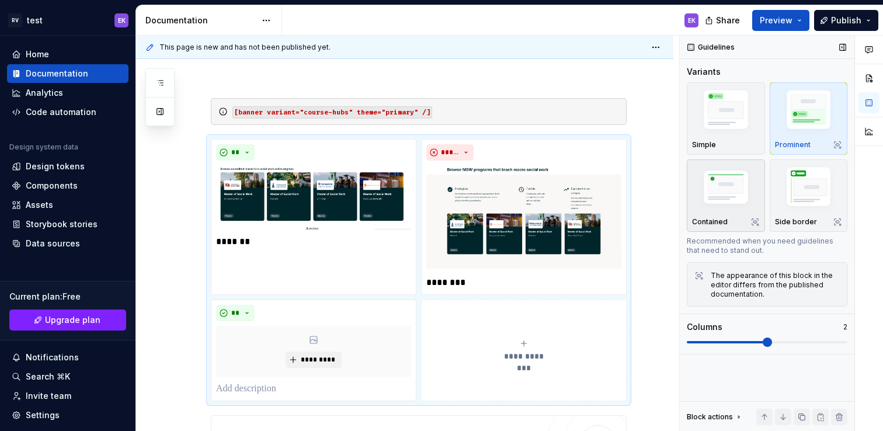
click at [718, 187] on img "button" at bounding box center [726, 189] width 68 height 46
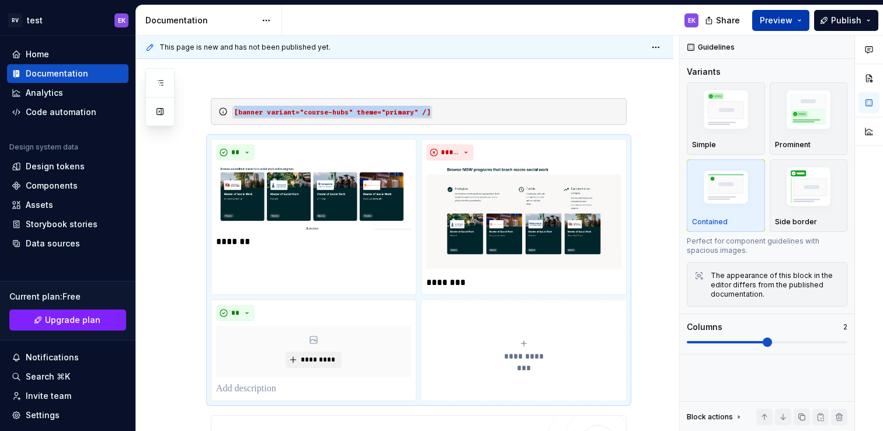
click at [790, 22] on span "Preview" at bounding box center [776, 21] width 33 height 12
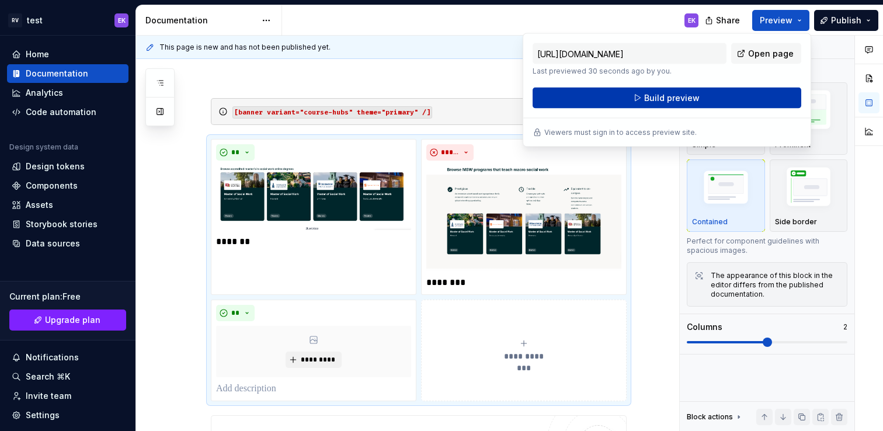
click at [722, 100] on button "Build preview" at bounding box center [667, 98] width 269 height 21
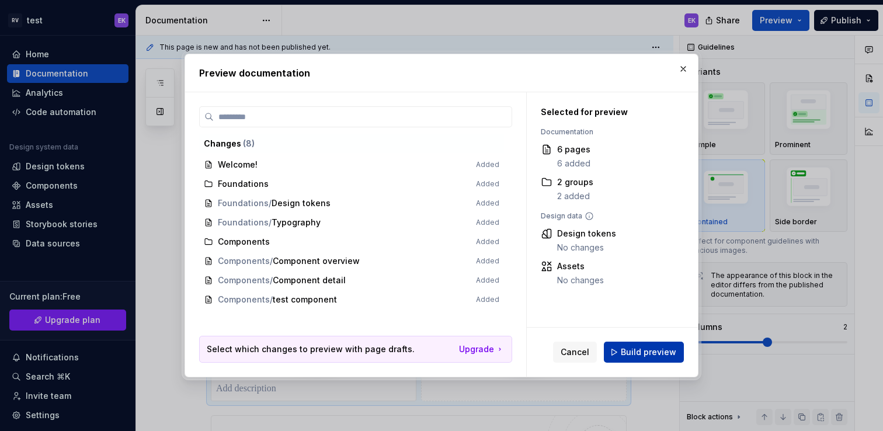
click at [649, 353] on span "Build preview" at bounding box center [648, 352] width 55 height 12
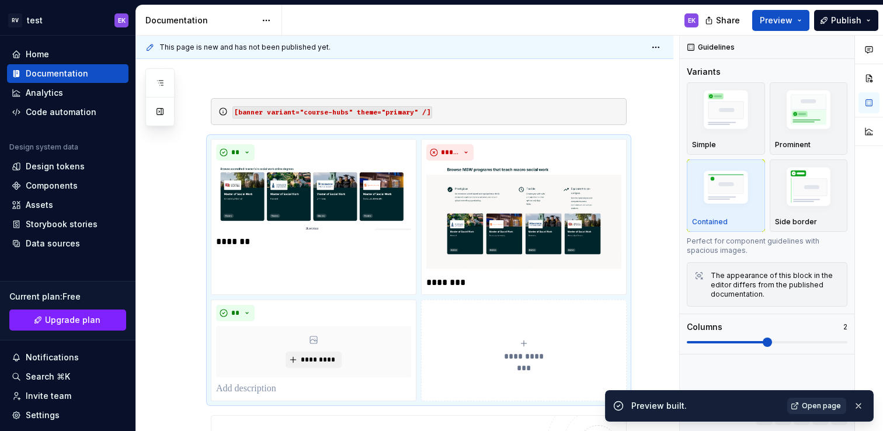
click at [832, 404] on span "Open page" at bounding box center [821, 405] width 39 height 9
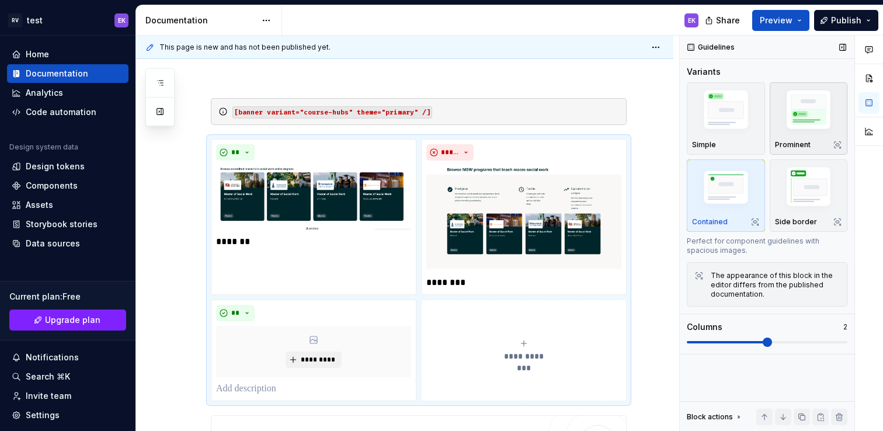
click at [805, 117] on img "button" at bounding box center [809, 111] width 68 height 51
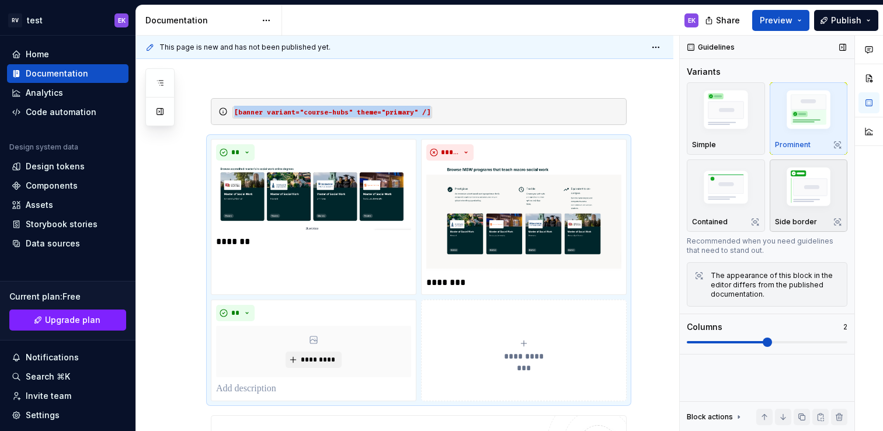
click at [798, 193] on img "button" at bounding box center [809, 189] width 68 height 51
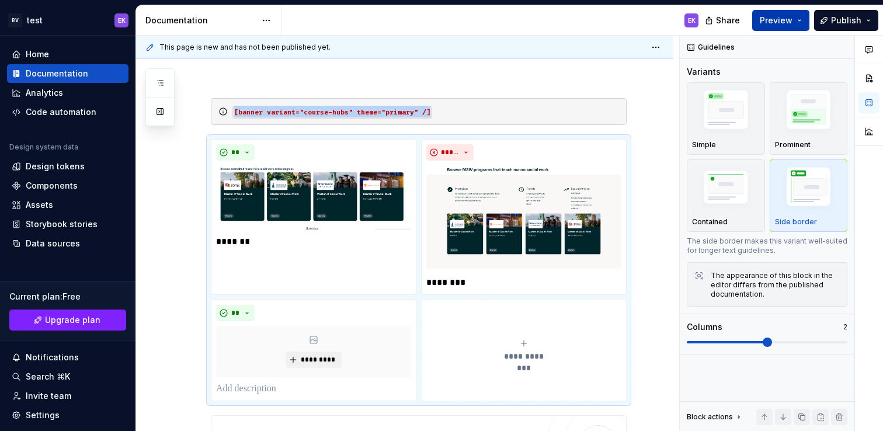
click at [791, 21] on span "Preview" at bounding box center [776, 21] width 33 height 12
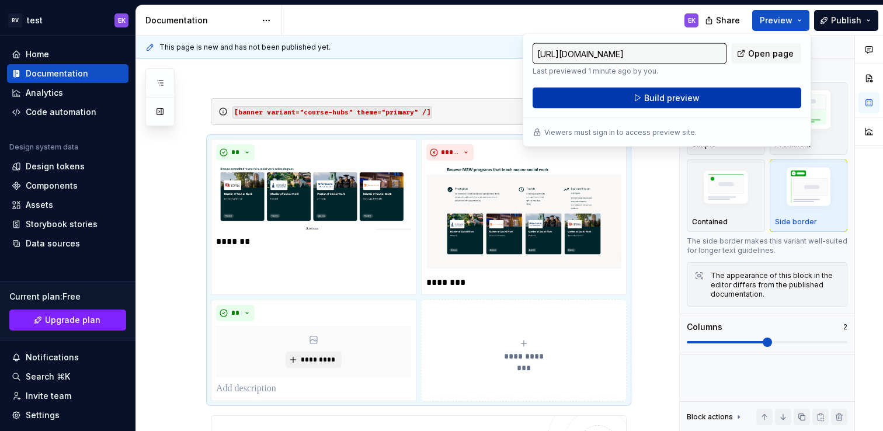
click at [740, 100] on button "Build preview" at bounding box center [667, 98] width 269 height 21
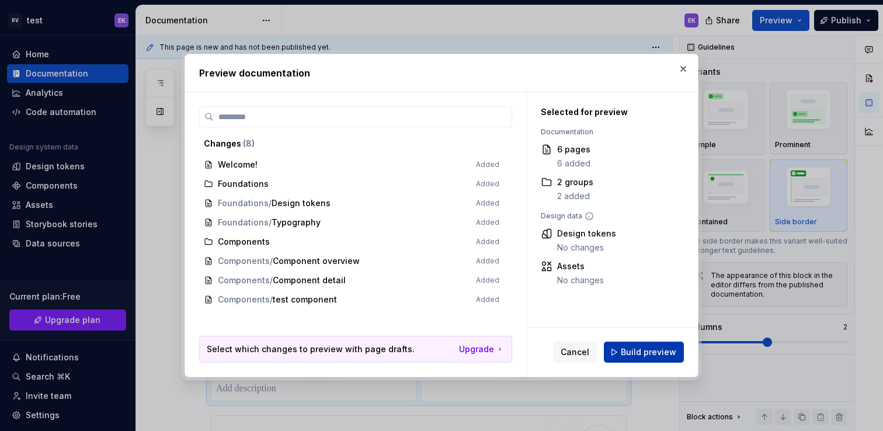
click at [655, 349] on span "Build preview" at bounding box center [648, 352] width 55 height 12
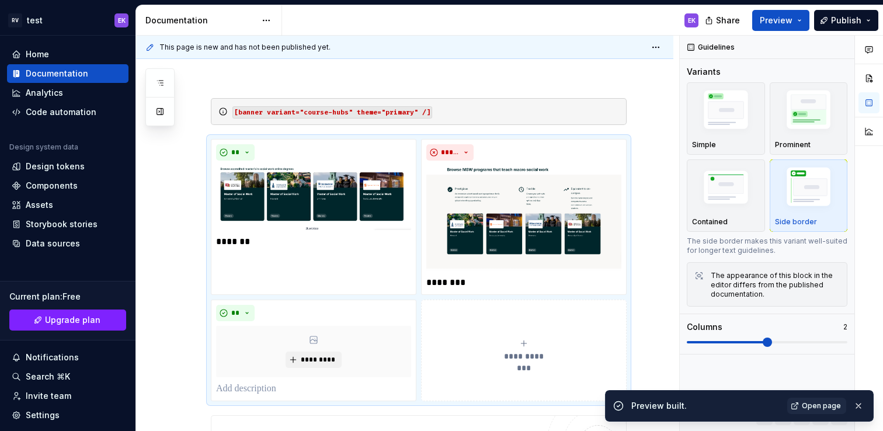
click at [835, 406] on span "Open page" at bounding box center [821, 405] width 39 height 9
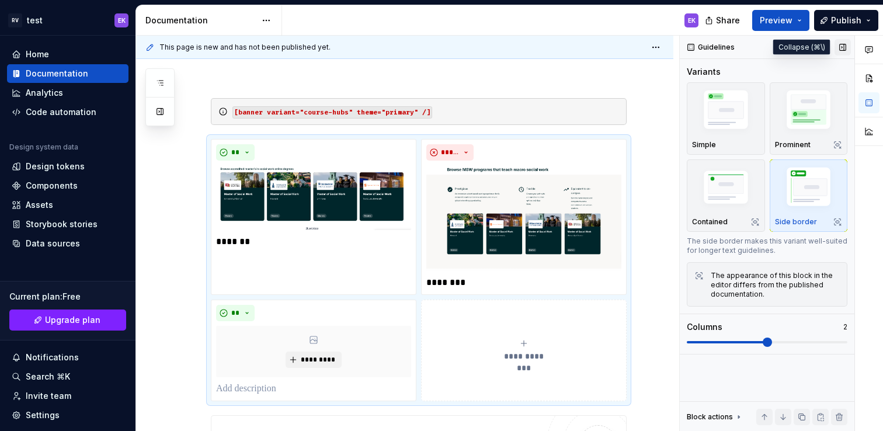
click at [839, 47] on button "button" at bounding box center [843, 47] width 16 height 16
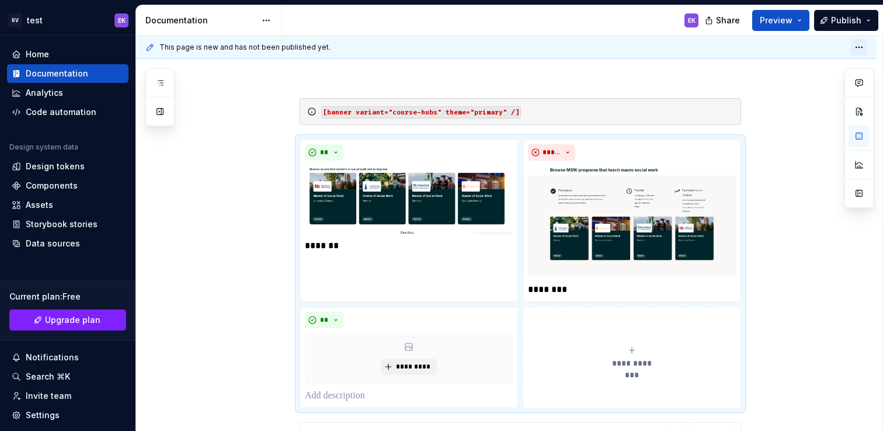
click at [856, 53] on html "RV test EK Home Documentation Analytics Code automation Design system data Desi…" at bounding box center [441, 215] width 883 height 431
click at [810, 168] on html "RV test EK Home Documentation Analytics Code automation Design system data Desi…" at bounding box center [441, 215] width 883 height 431
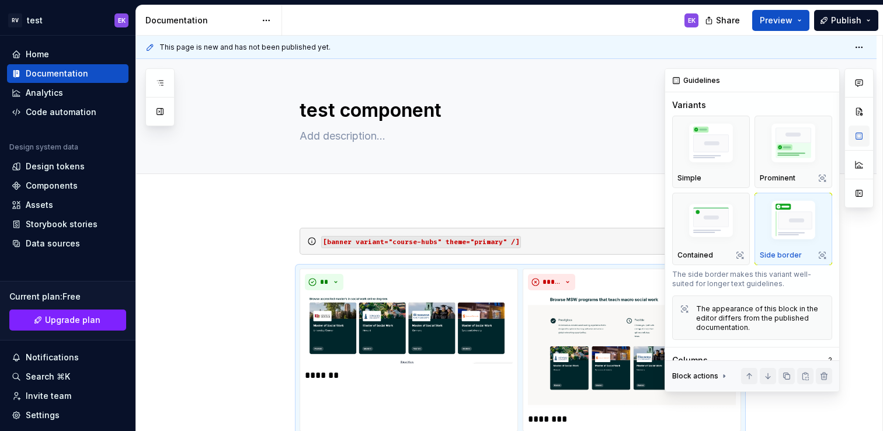
click at [858, 138] on button "button" at bounding box center [859, 136] width 21 height 21
click at [857, 192] on button "button" at bounding box center [859, 193] width 21 height 21
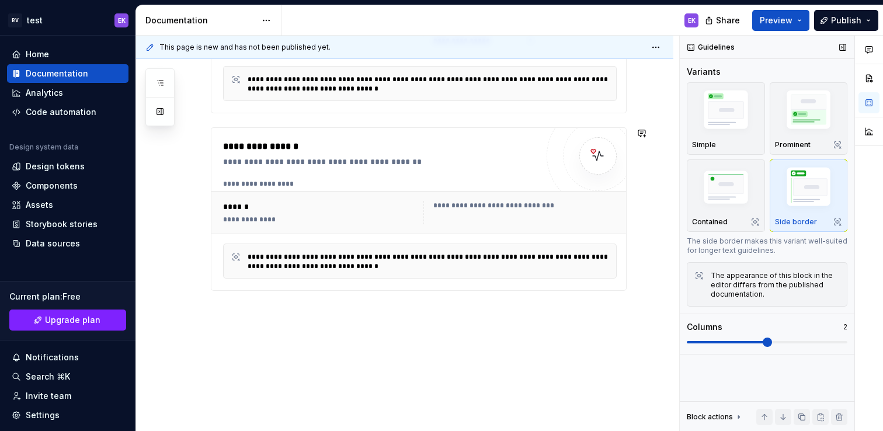
scroll to position [611, 0]
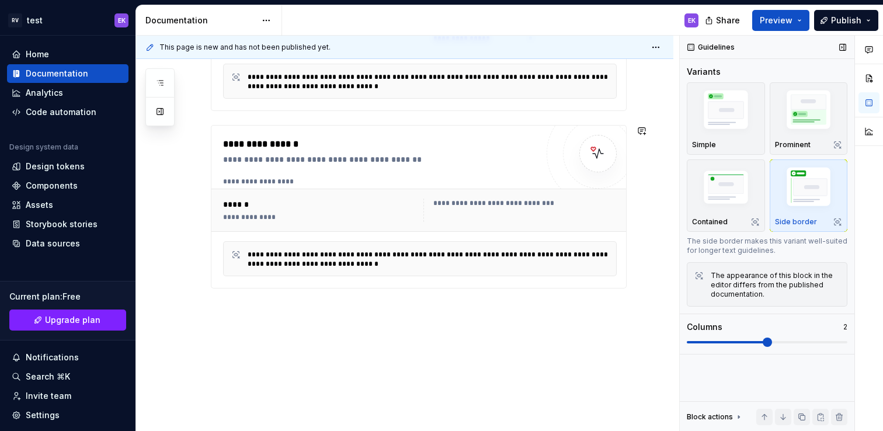
click at [486, 333] on div "**********" at bounding box center [404, 9] width 537 height 843
click at [452, 315] on div "**********" at bounding box center [404, 9] width 537 height 843
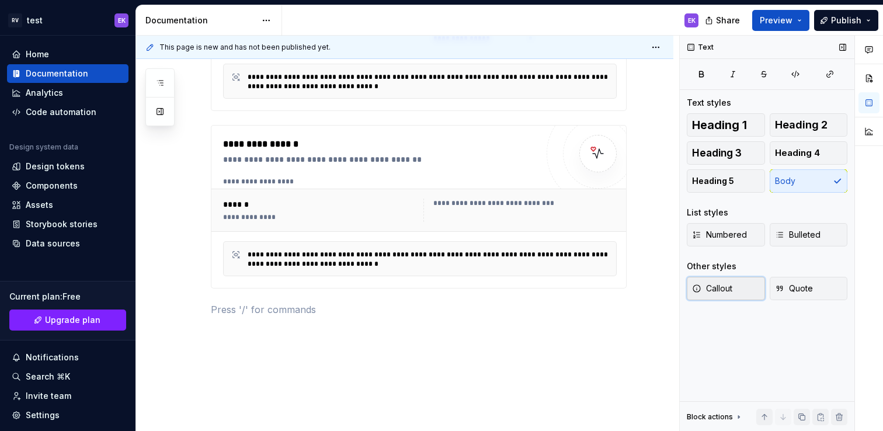
click at [728, 291] on span "Callout" at bounding box center [712, 289] width 40 height 12
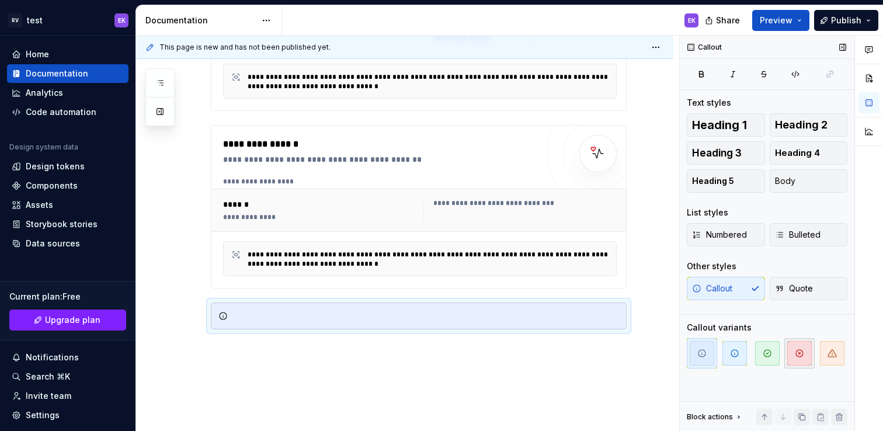
click at [792, 351] on span "button" at bounding box center [799, 353] width 25 height 25
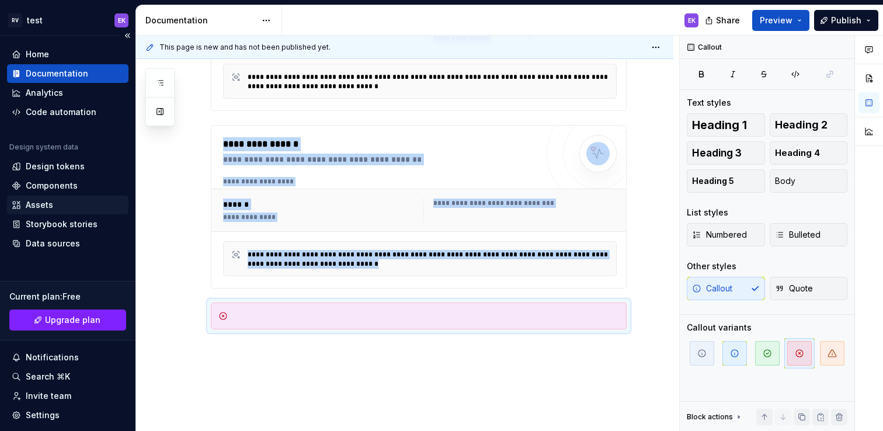
click at [46, 204] on div "Assets" at bounding box center [39, 205] width 27 height 12
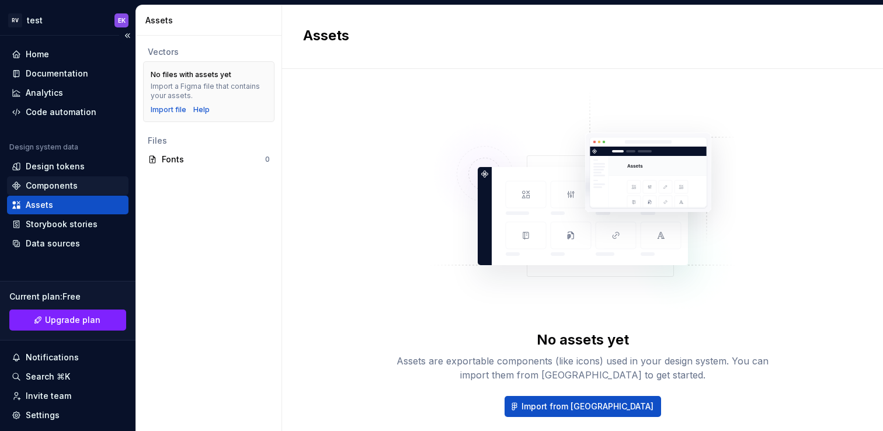
click at [60, 185] on div "Components" at bounding box center [52, 186] width 52 height 12
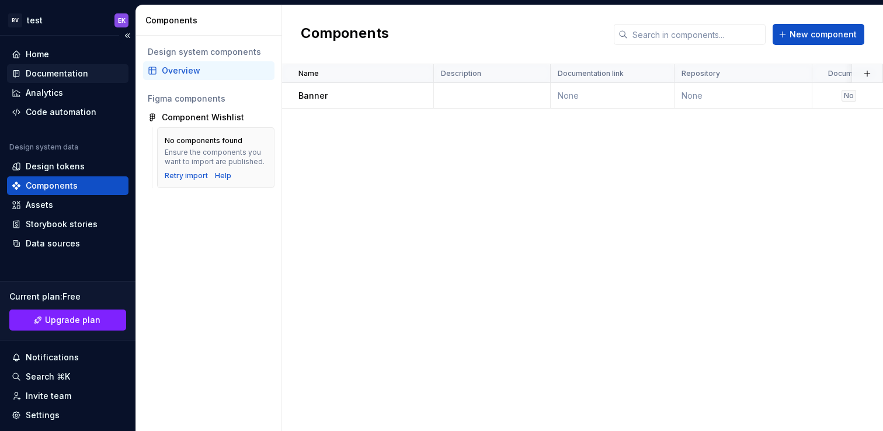
click at [85, 73] on div "Documentation" at bounding box center [57, 74] width 62 height 12
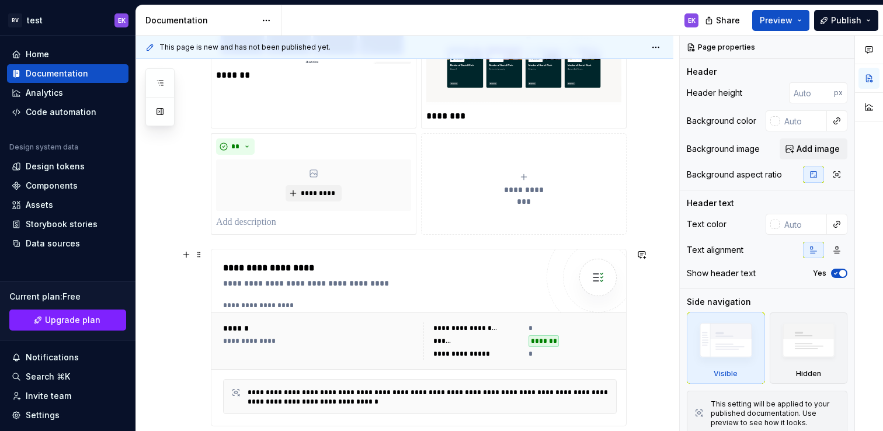
scroll to position [652, 0]
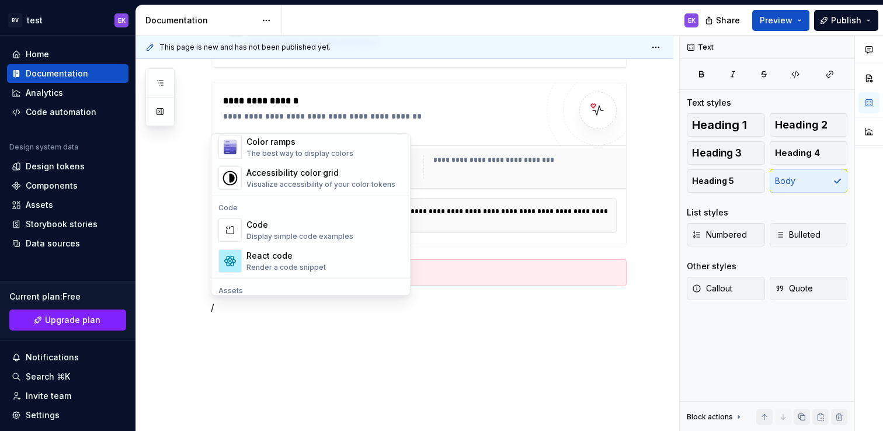
scroll to position [900, 0]
click at [313, 173] on div "Accessibility color grid" at bounding box center [320, 172] width 149 height 12
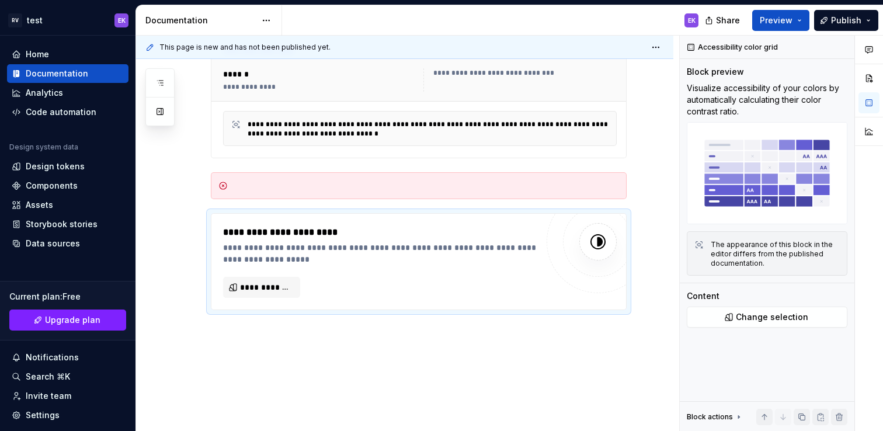
scroll to position [763, 0]
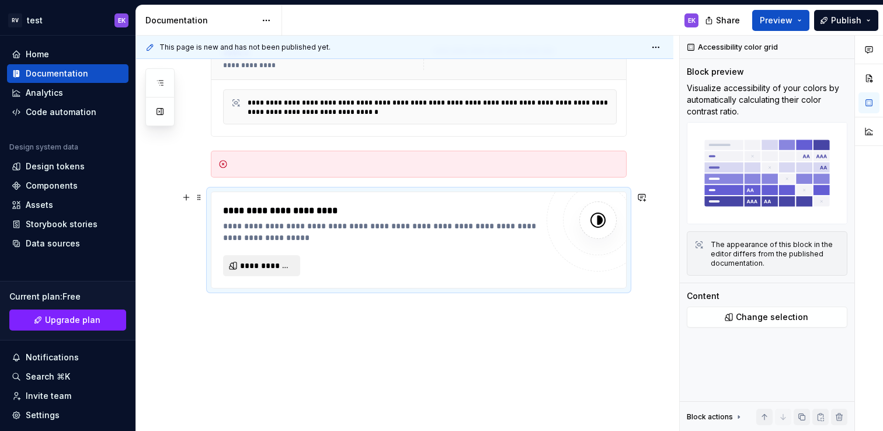
click at [285, 265] on span "**********" at bounding box center [266, 266] width 53 height 12
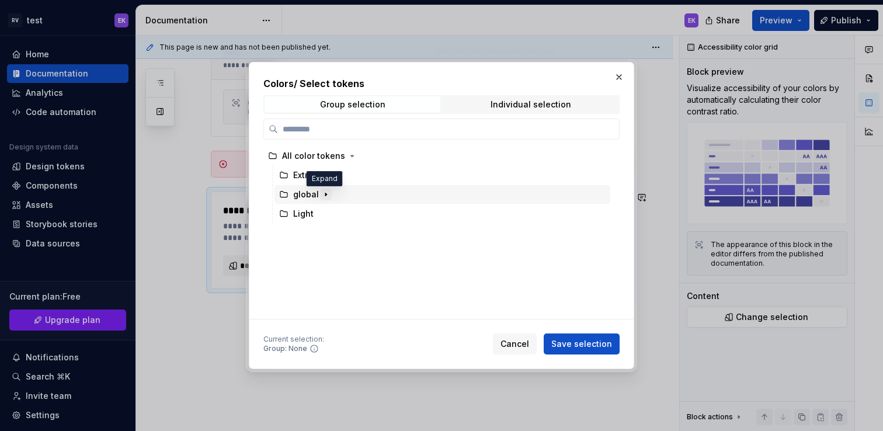
click at [322, 191] on icon "button" at bounding box center [325, 194] width 9 height 9
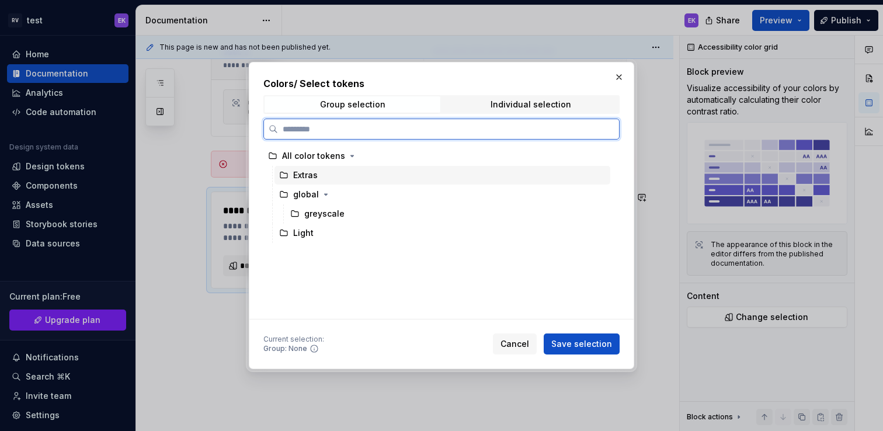
click at [315, 180] on div "Extras" at bounding box center [305, 175] width 25 height 12
click at [303, 235] on div "Light" at bounding box center [303, 233] width 20 height 12
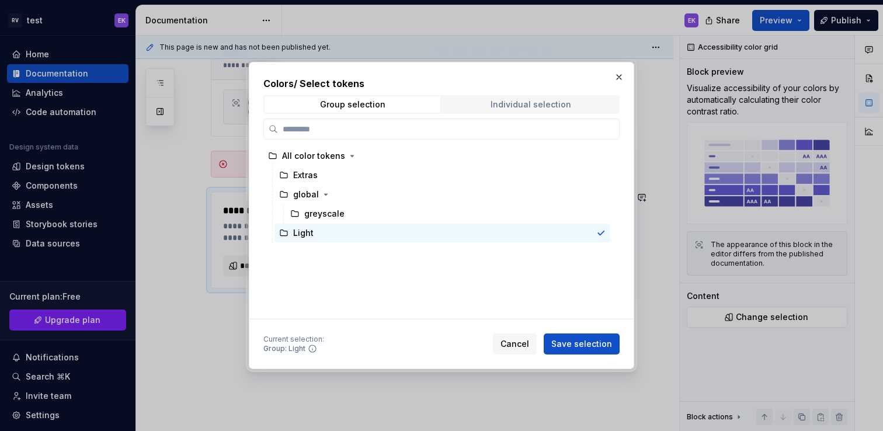
click at [498, 102] on div "Individual selection" at bounding box center [531, 104] width 81 height 9
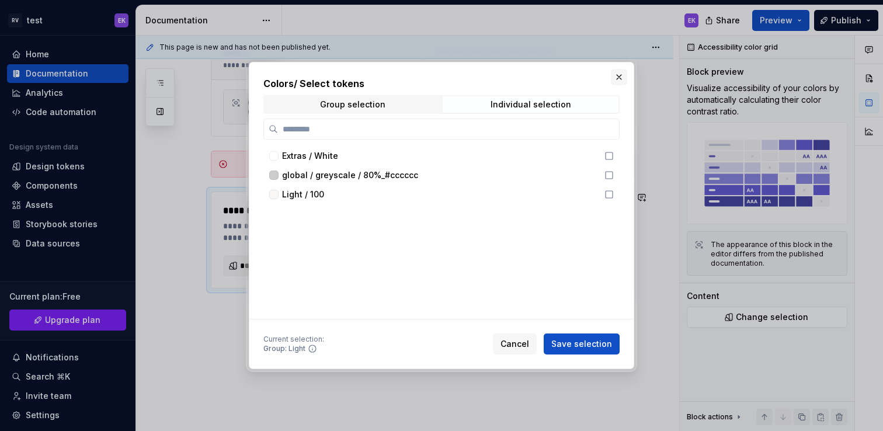
click at [616, 79] on button "button" at bounding box center [619, 77] width 16 height 16
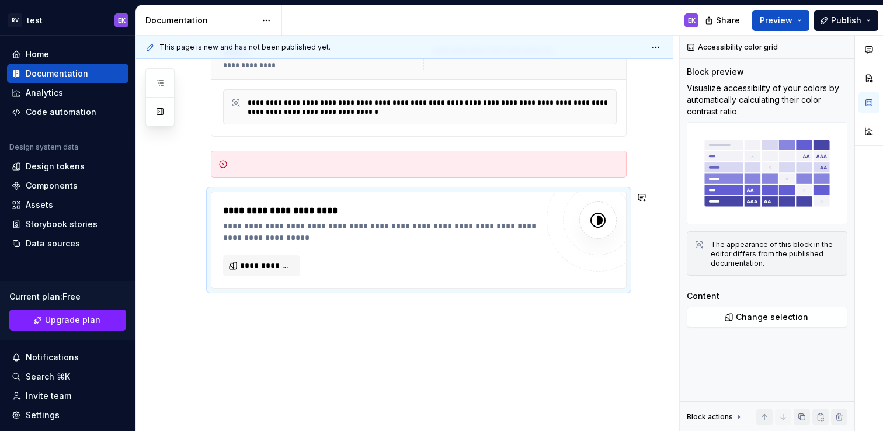
click at [286, 265] on span "**********" at bounding box center [266, 266] width 53 height 12
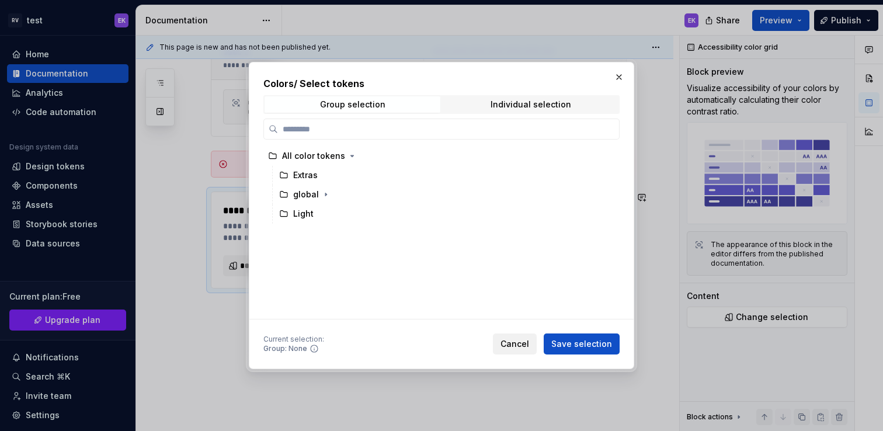
click at [520, 342] on span "Cancel" at bounding box center [514, 344] width 29 height 12
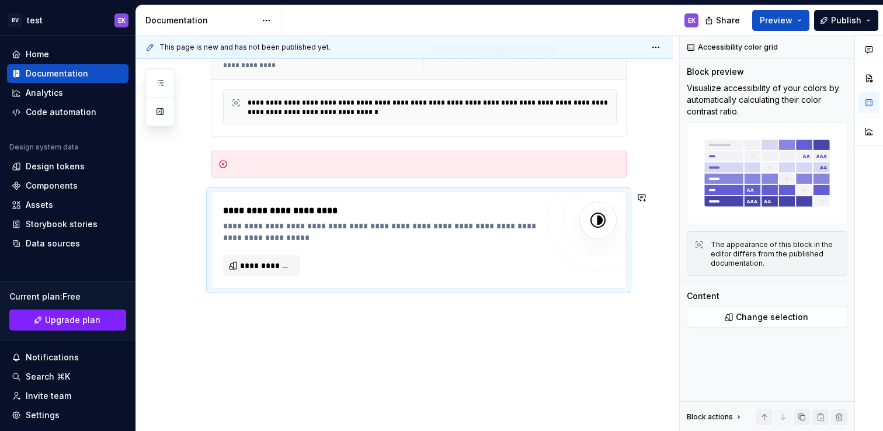
click at [505, 215] on div "**********" at bounding box center [380, 211] width 314 height 14
click at [199, 200] on span at bounding box center [198, 197] width 9 height 16
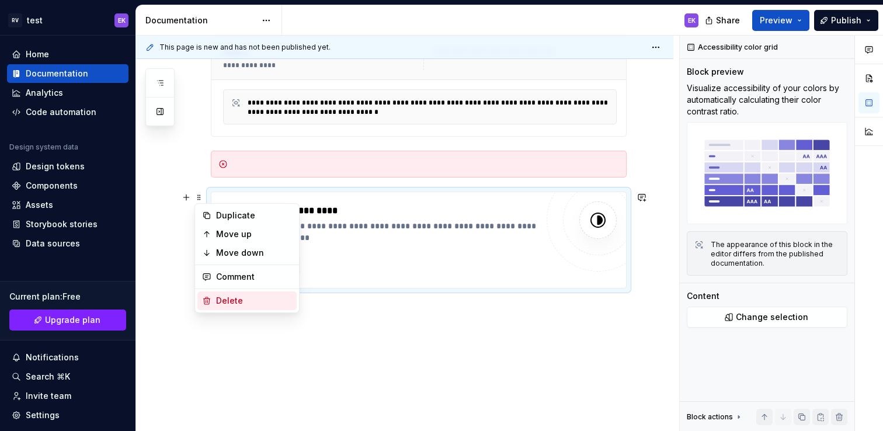
click at [229, 297] on div "Delete" at bounding box center [254, 301] width 76 height 12
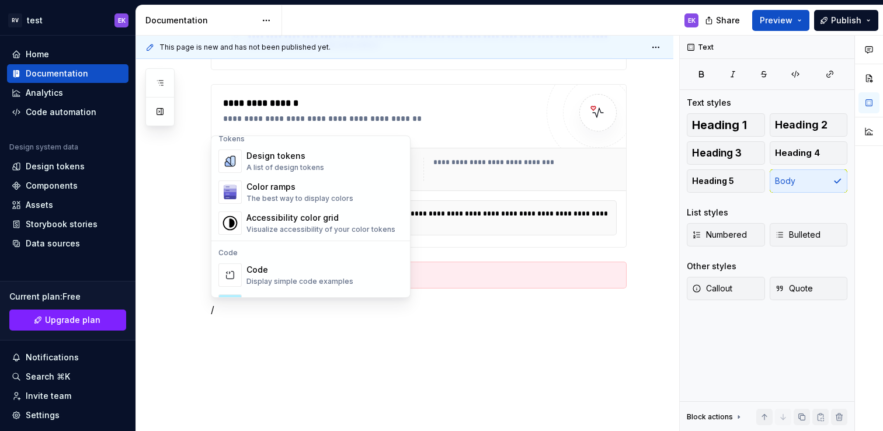
scroll to position [956, 0]
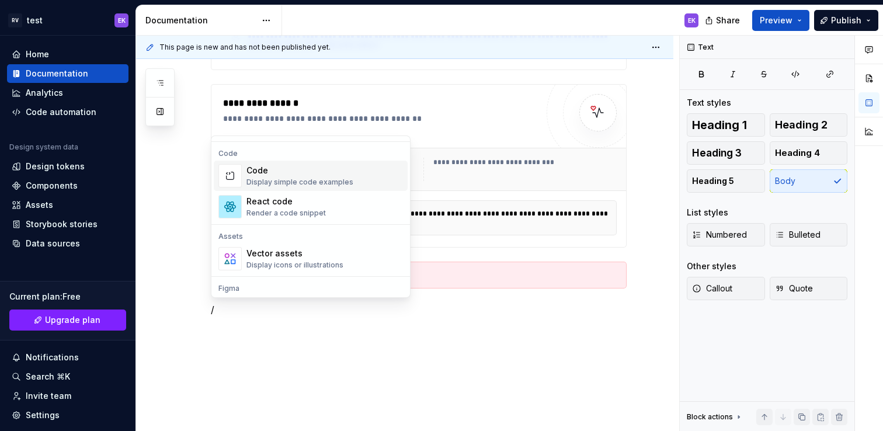
click at [348, 172] on div "Code Display simple code examples" at bounding box center [324, 175] width 157 height 23
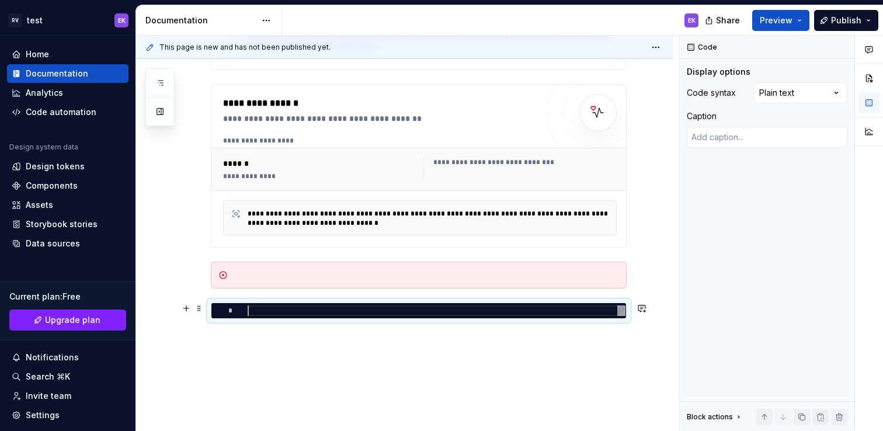
click at [260, 313] on div at bounding box center [437, 310] width 378 height 11
type textarea "*"
type textarea "**********"
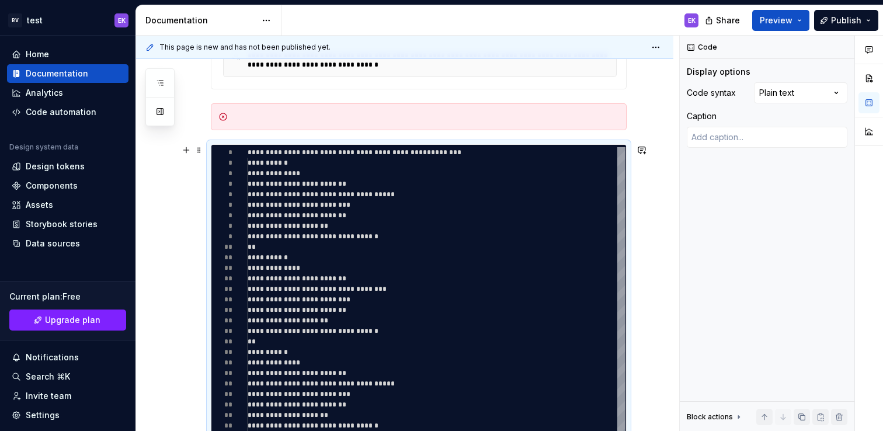
scroll to position [843, 0]
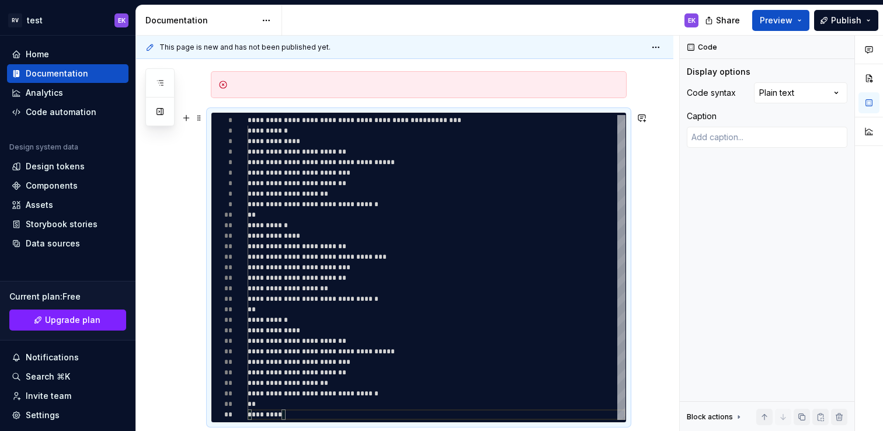
click at [802, 18] on button "Preview" at bounding box center [780, 20] width 57 height 21
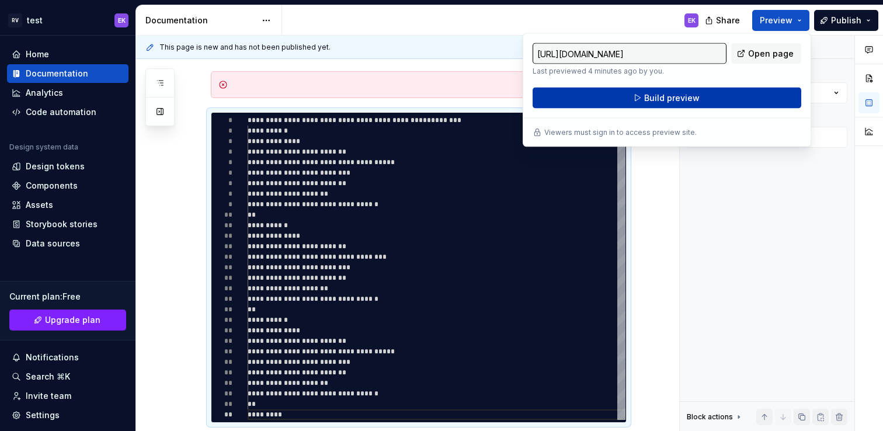
click at [711, 102] on button "Build preview" at bounding box center [667, 98] width 269 height 21
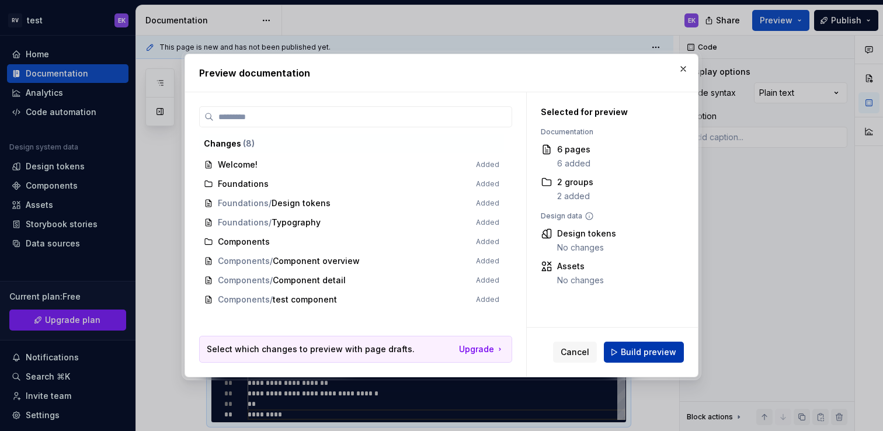
click at [652, 346] on span "Build preview" at bounding box center [648, 352] width 55 height 12
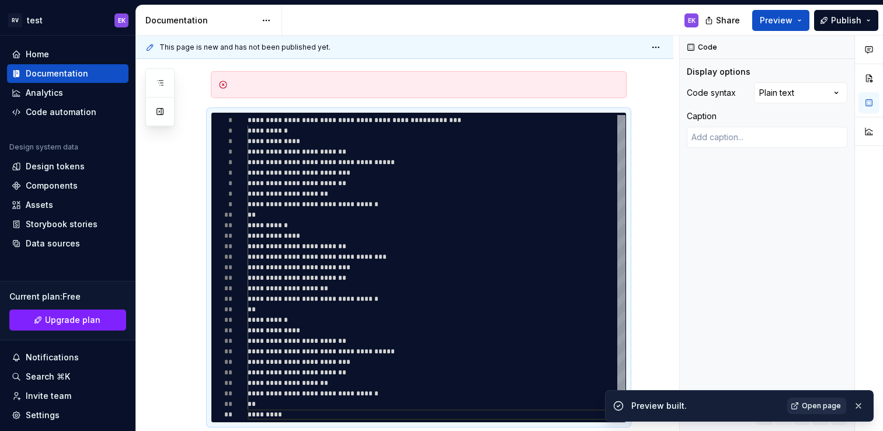
click at [802, 404] on link "Open page" at bounding box center [816, 406] width 59 height 16
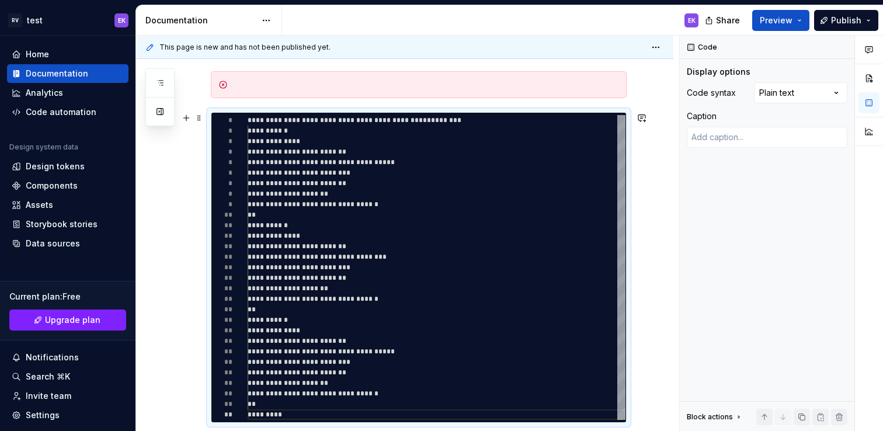
type textarea "*"
